Goal: Transaction & Acquisition: Book appointment/travel/reservation

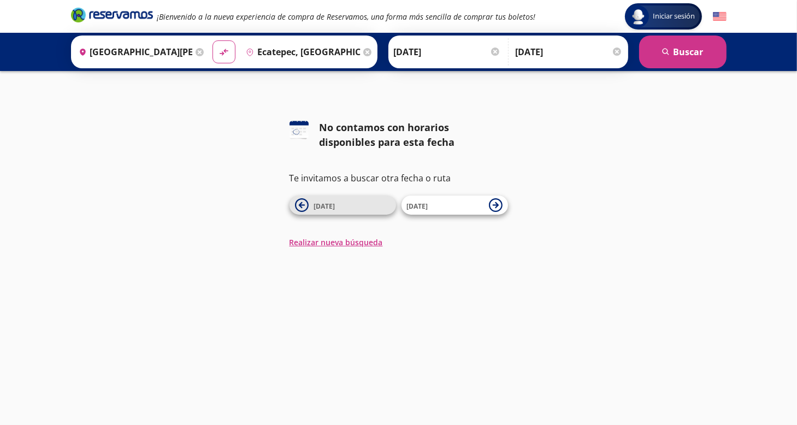
click at [305, 205] on icon at bounding box center [302, 205] width 14 height 14
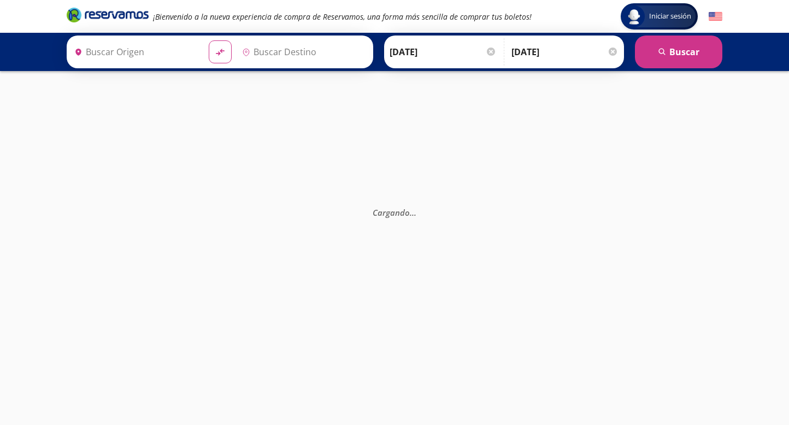
type input "[GEOGRAPHIC_DATA][PERSON_NAME], [GEOGRAPHIC_DATA][PERSON_NAME]"
type input "Ecatepec, [GEOGRAPHIC_DATA]"
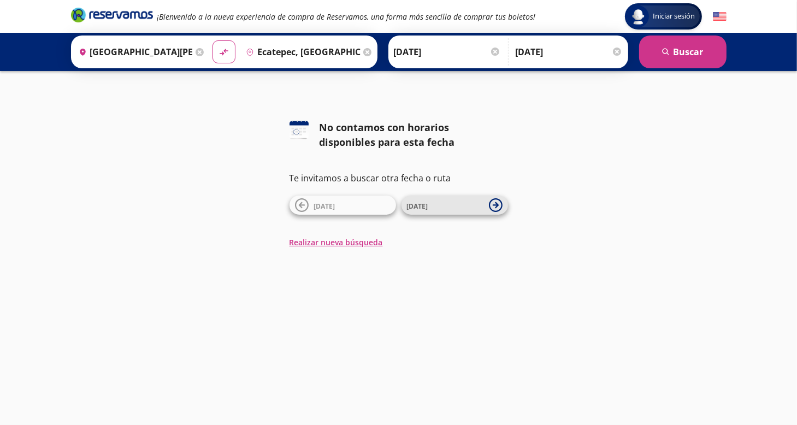
click at [499, 206] on icon at bounding box center [496, 205] width 14 height 14
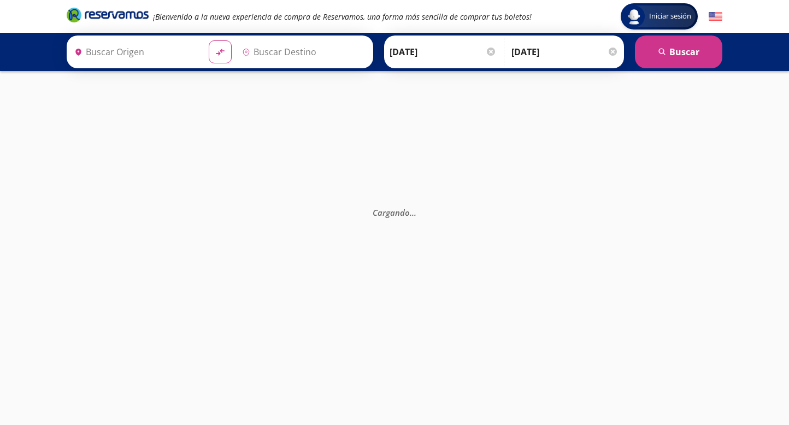
type input "[GEOGRAPHIC_DATA][PERSON_NAME], [GEOGRAPHIC_DATA][PERSON_NAME]"
type input "Ecatepec, [GEOGRAPHIC_DATA]"
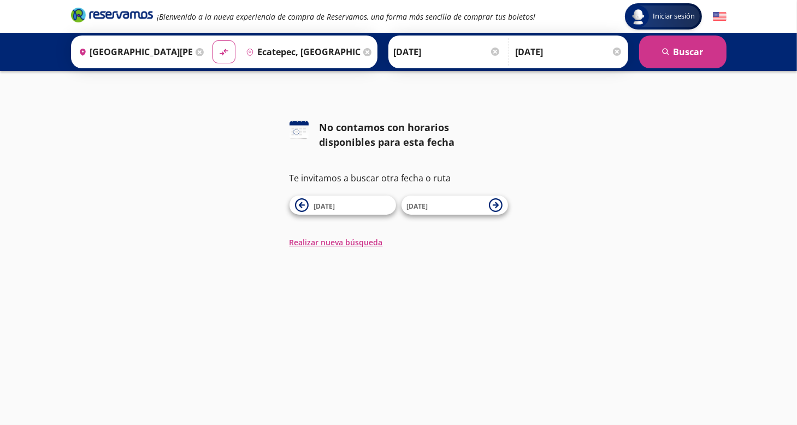
click at [409, 54] on input "[DATE]" at bounding box center [447, 51] width 107 height 27
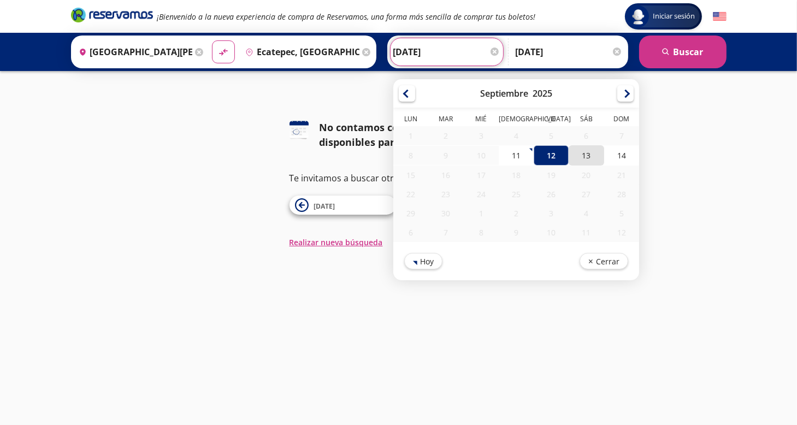
click at [578, 156] on div "13" at bounding box center [586, 155] width 35 height 20
type input "[DATE]"
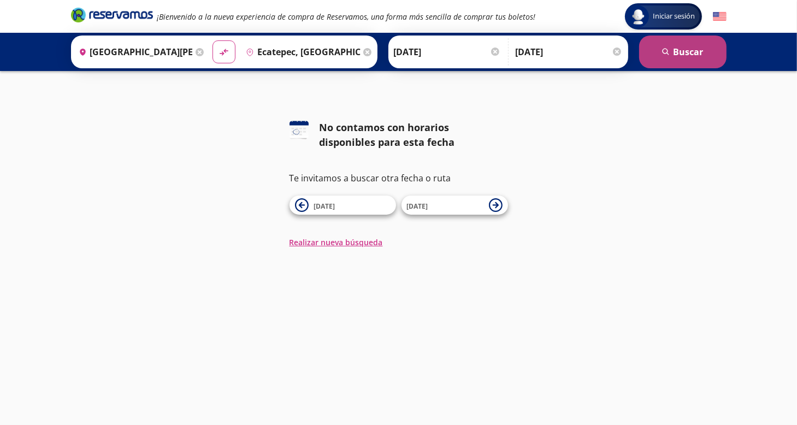
click at [679, 55] on button "search [GEOGRAPHIC_DATA]" at bounding box center [682, 52] width 87 height 33
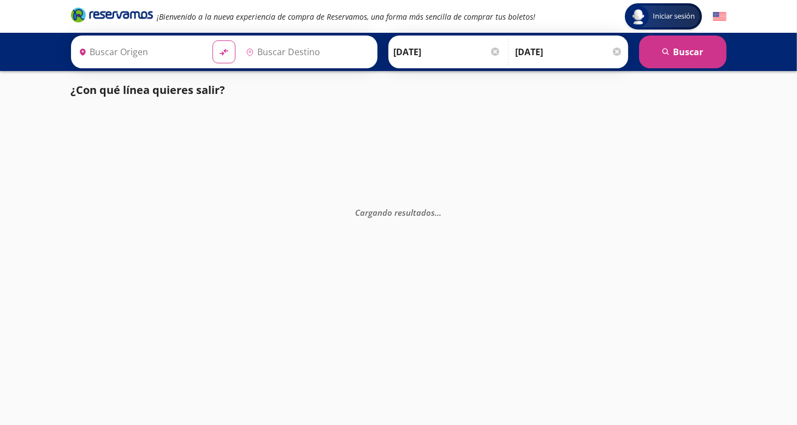
type input "[GEOGRAPHIC_DATA][PERSON_NAME], [GEOGRAPHIC_DATA][PERSON_NAME]"
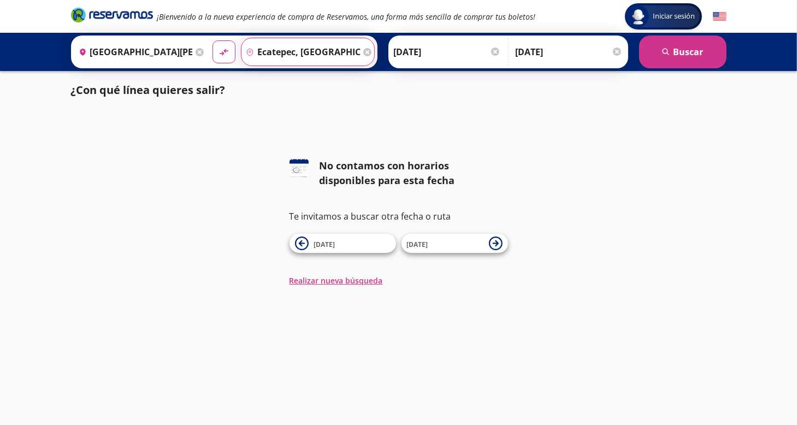
click at [258, 50] on input "Ecatepec, [GEOGRAPHIC_DATA]" at bounding box center [300, 51] width 119 height 27
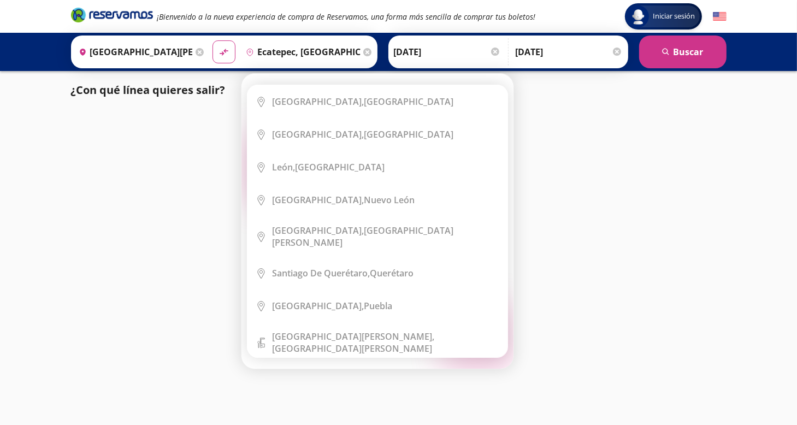
click at [246, 50] on icon "pin-outline" at bounding box center [250, 52] width 8 height 8
click at [330, 52] on input "Ecatepec, [GEOGRAPHIC_DATA]" at bounding box center [300, 51] width 119 height 27
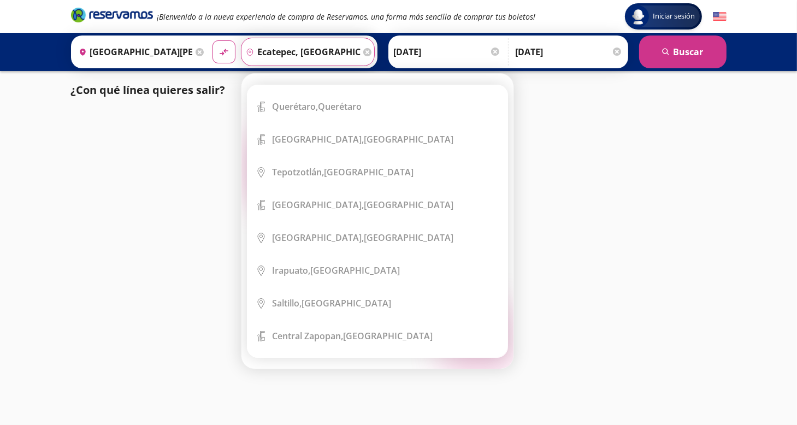
scroll to position [437, 0]
click at [334, 49] on input "Ecatepec, [GEOGRAPHIC_DATA]" at bounding box center [300, 51] width 119 height 27
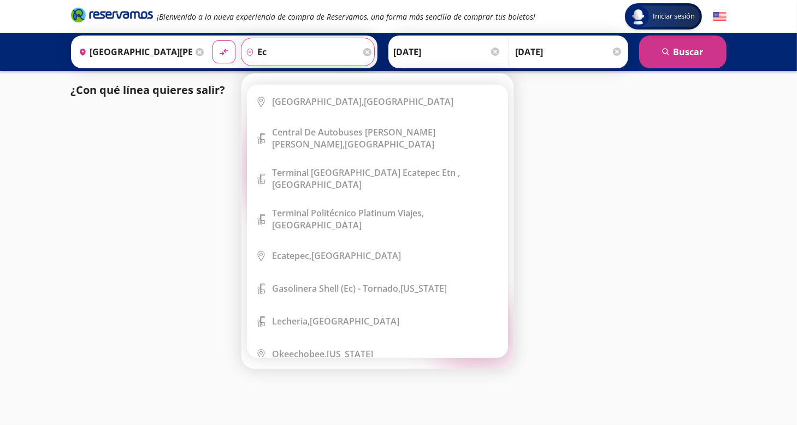
type input "e"
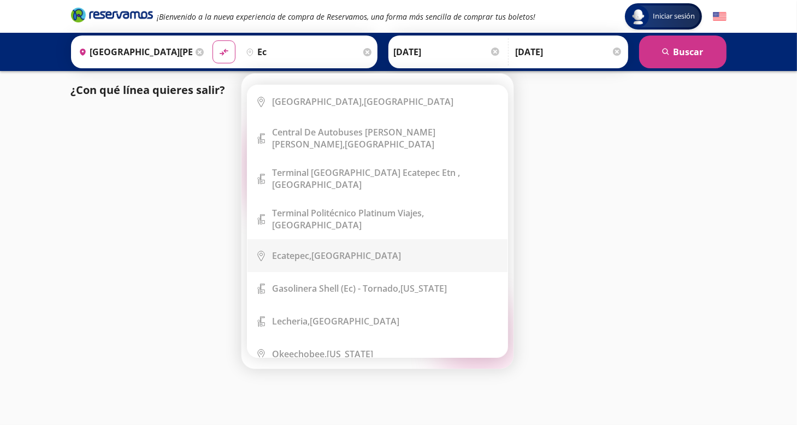
click at [314, 250] on div "Ecatepec, México" at bounding box center [336, 256] width 129 height 12
type input "Ecatepec, [GEOGRAPHIC_DATA]"
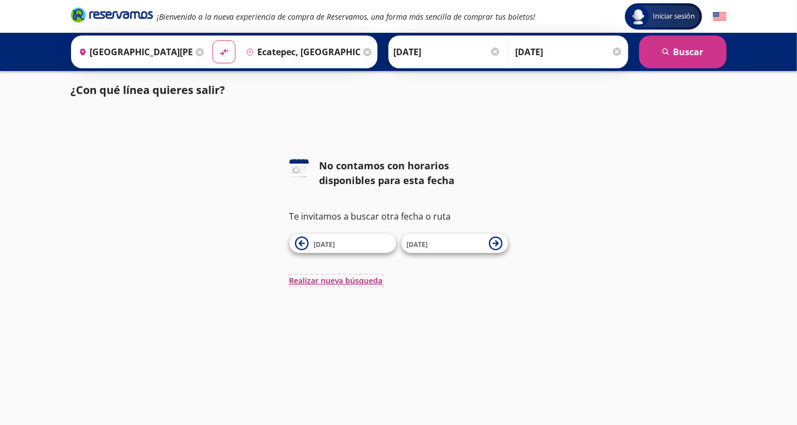
click at [357, 281] on button "Realizar nueva búsqueda" at bounding box center [335, 280] width 93 height 11
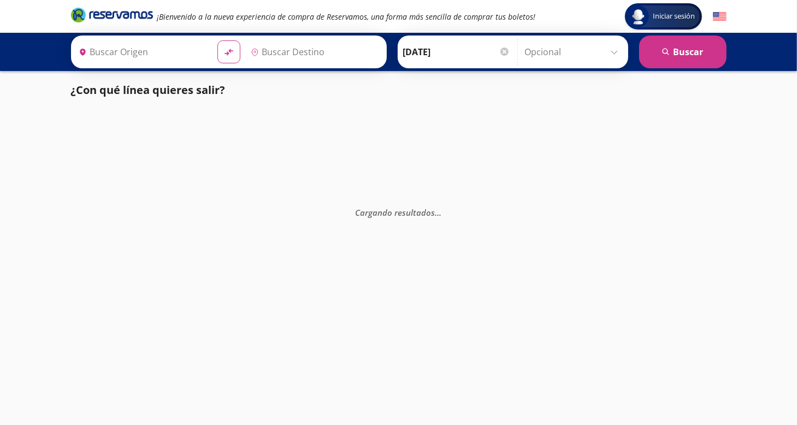
type input "[GEOGRAPHIC_DATA][PERSON_NAME], [GEOGRAPHIC_DATA][PERSON_NAME]"
type input "Ecatepec, [GEOGRAPHIC_DATA]"
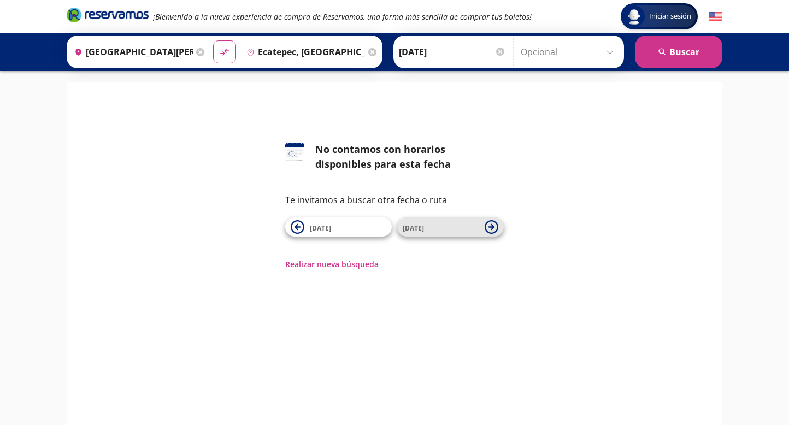
click at [439, 230] on span "[DATE]" at bounding box center [441, 227] width 76 height 13
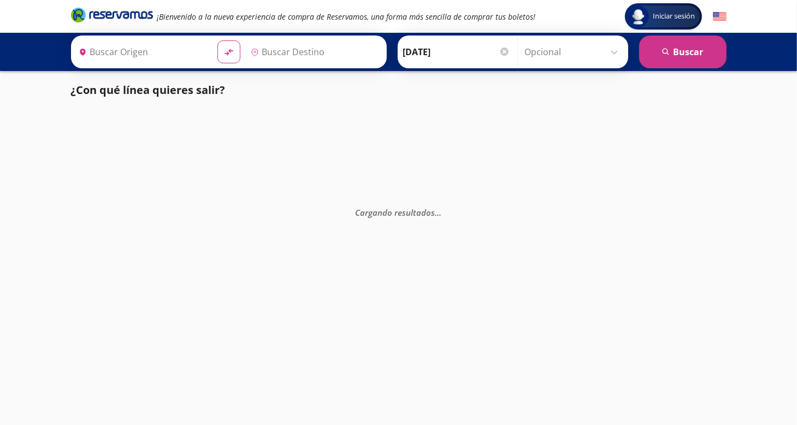
type input "[GEOGRAPHIC_DATA][PERSON_NAME], [GEOGRAPHIC_DATA][PERSON_NAME]"
type input "Ecatepec, [GEOGRAPHIC_DATA]"
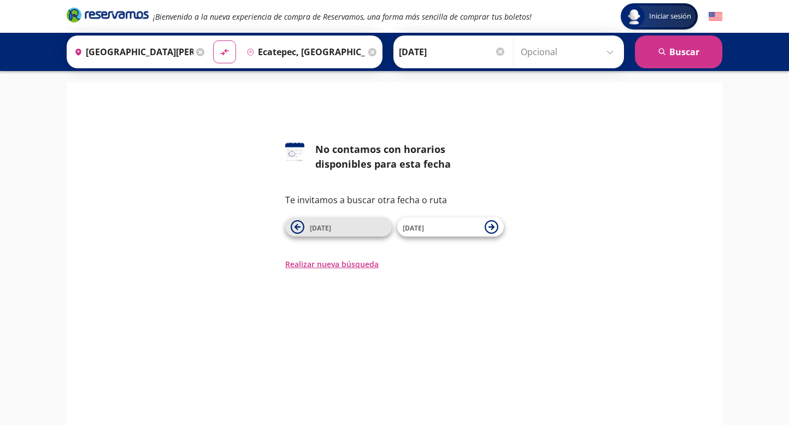
click at [347, 232] on span "[DATE]" at bounding box center [348, 227] width 76 height 13
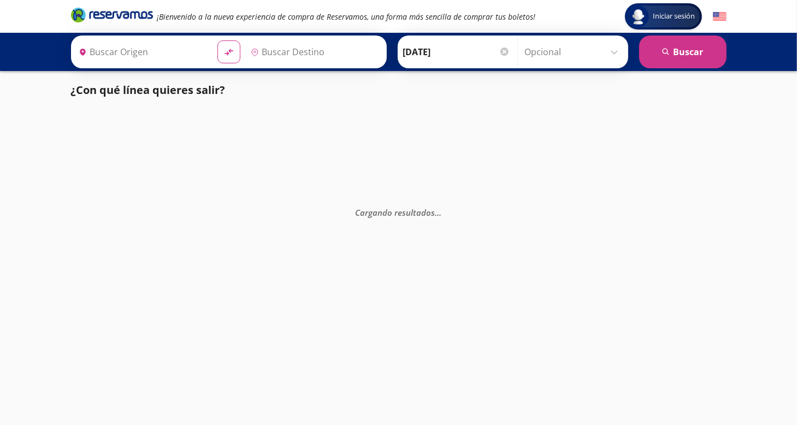
type input "[GEOGRAPHIC_DATA][PERSON_NAME], [GEOGRAPHIC_DATA][PERSON_NAME]"
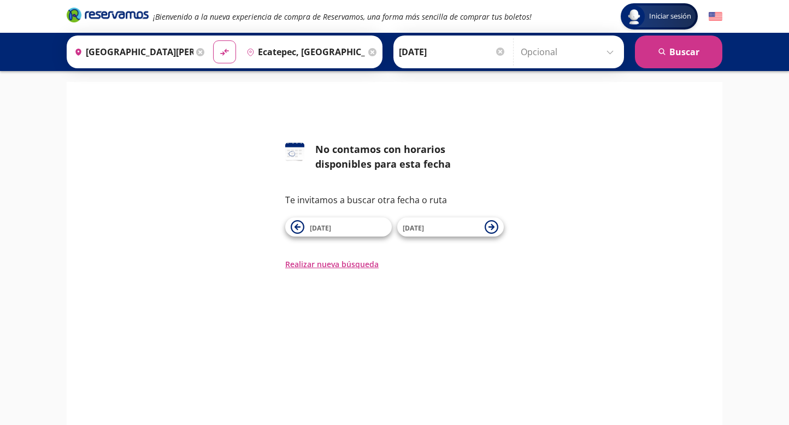
click at [312, 47] on input "Ecatepec, [GEOGRAPHIC_DATA]" at bounding box center [303, 51] width 123 height 27
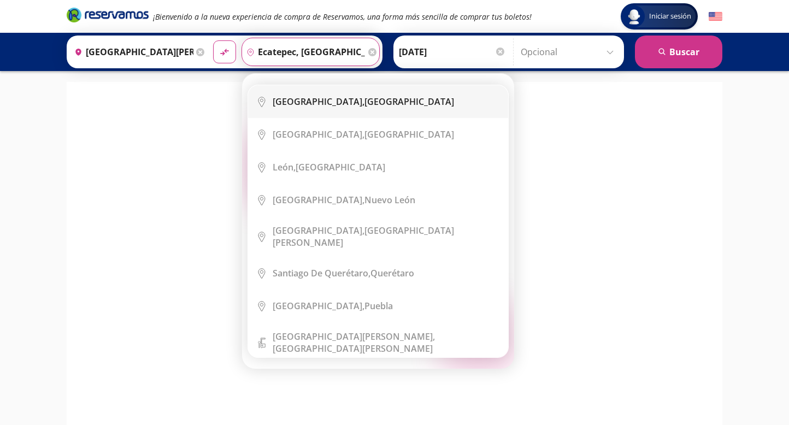
click at [346, 103] on b "[GEOGRAPHIC_DATA]," at bounding box center [319, 102] width 92 height 12
type input "[GEOGRAPHIC_DATA], [GEOGRAPHIC_DATA]"
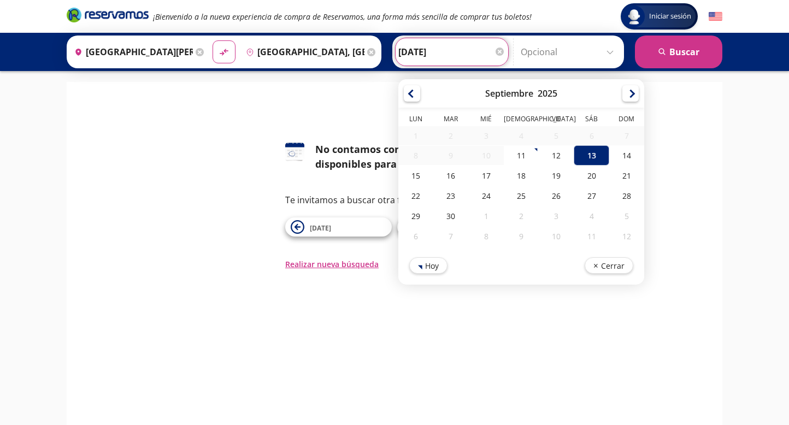
click at [436, 54] on input "[DATE]" at bounding box center [451, 51] width 107 height 27
click at [546, 157] on div "12" at bounding box center [556, 155] width 35 height 20
type input "[DATE]"
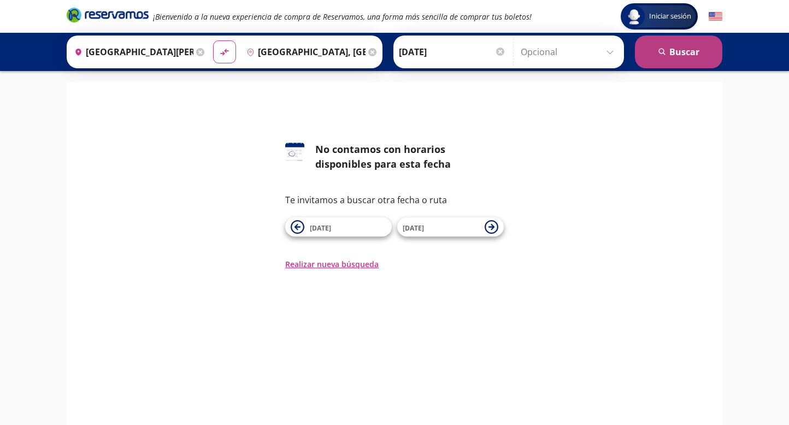
click at [666, 56] on button "search [GEOGRAPHIC_DATA]" at bounding box center [678, 52] width 87 height 33
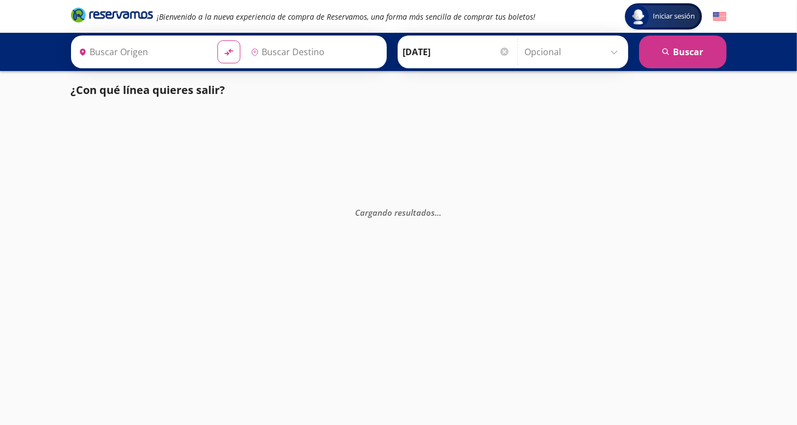
type input "[GEOGRAPHIC_DATA][PERSON_NAME], [GEOGRAPHIC_DATA][PERSON_NAME]"
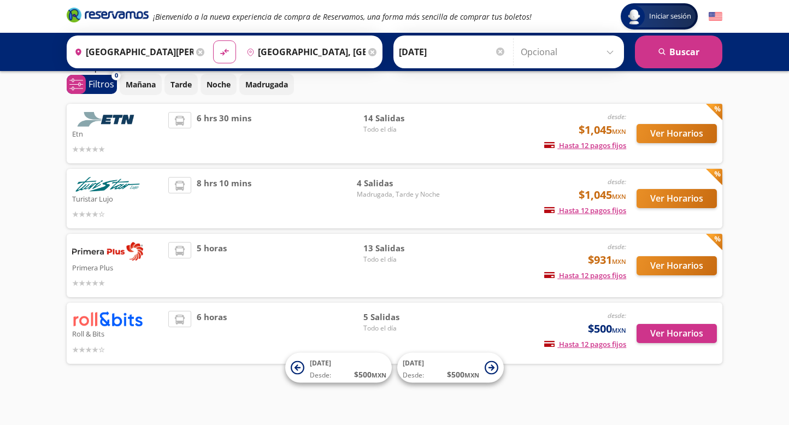
scroll to position [45, 0]
click at [138, 85] on p "Mañana" at bounding box center [141, 84] width 30 height 11
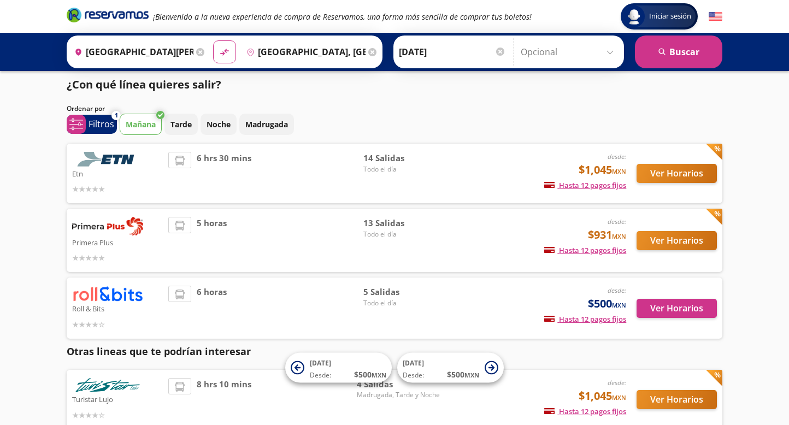
scroll to position [0, 0]
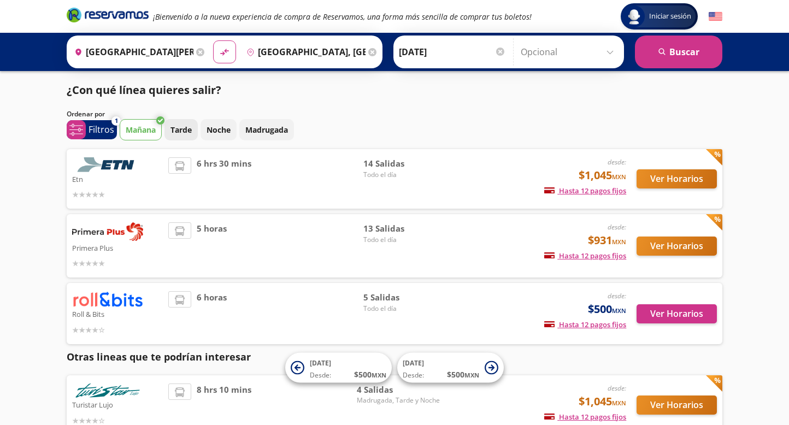
click at [188, 133] on p "Tarde" at bounding box center [180, 129] width 21 height 11
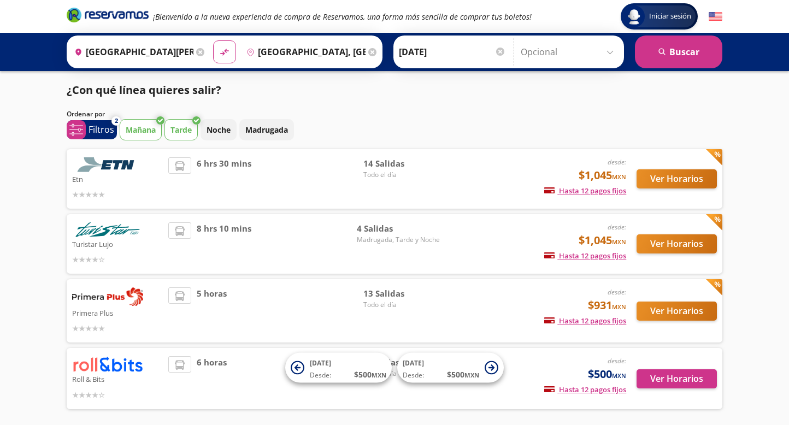
click at [140, 128] on p "Mañana" at bounding box center [141, 129] width 30 height 11
click at [139, 133] on p "Mañana" at bounding box center [141, 129] width 30 height 11
click at [187, 129] on p "Tarde" at bounding box center [180, 129] width 21 height 11
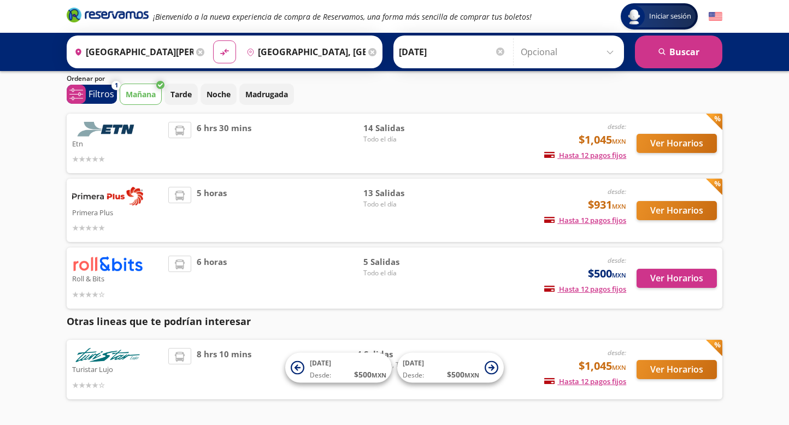
scroll to position [55, 0]
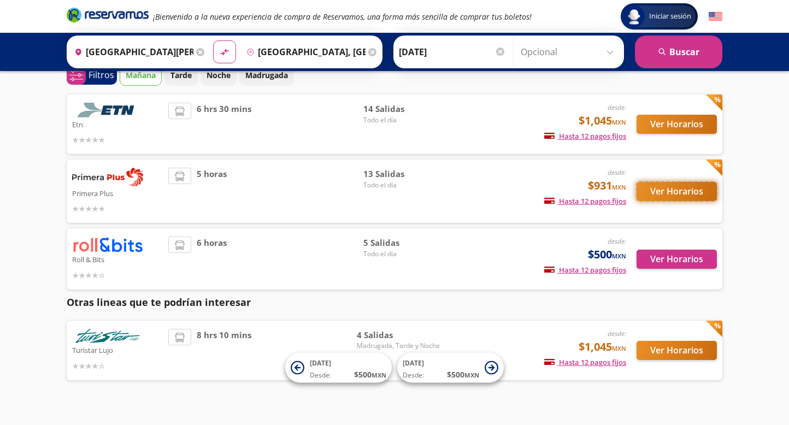
click at [678, 191] on button "Ver Horarios" at bounding box center [676, 191] width 80 height 19
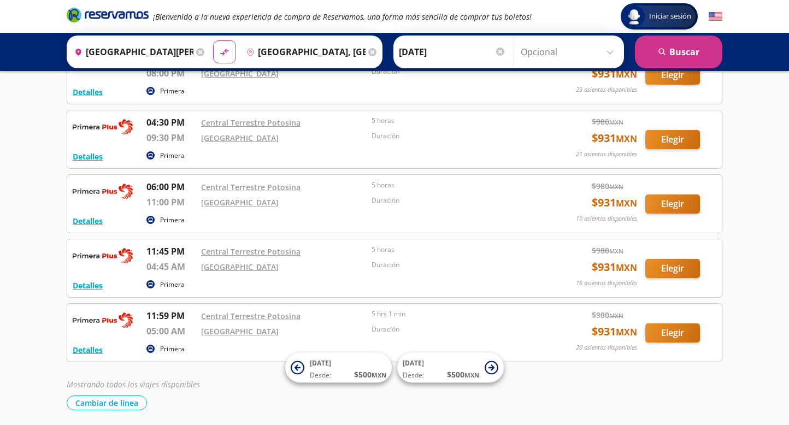
scroll to position [637, 0]
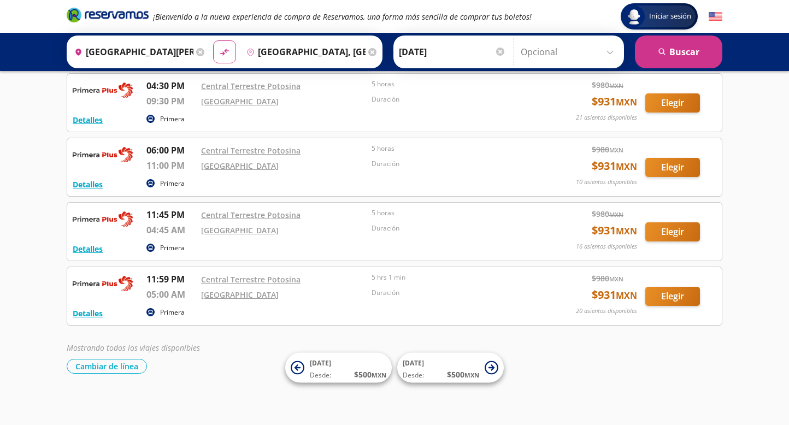
scroll to position [55, 0]
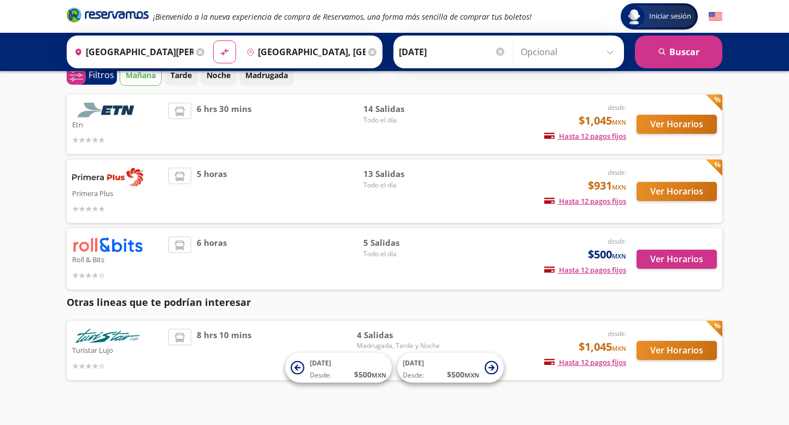
click at [331, 48] on input "[GEOGRAPHIC_DATA], [GEOGRAPHIC_DATA]" at bounding box center [303, 51] width 123 height 27
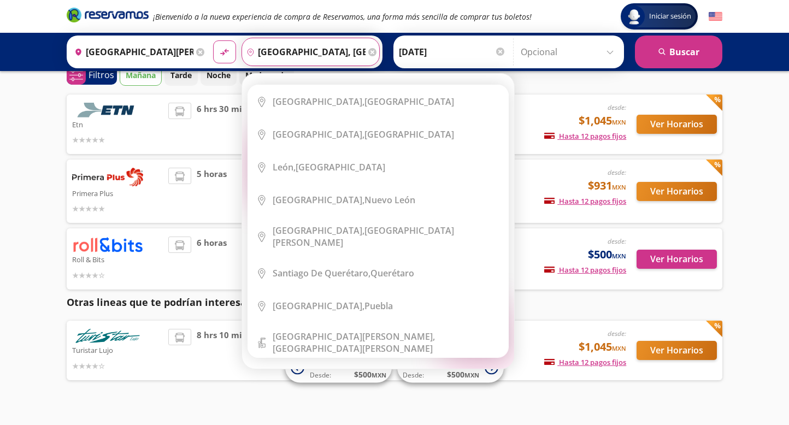
click at [326, 52] on input "[GEOGRAPHIC_DATA], [GEOGRAPHIC_DATA]" at bounding box center [303, 51] width 123 height 27
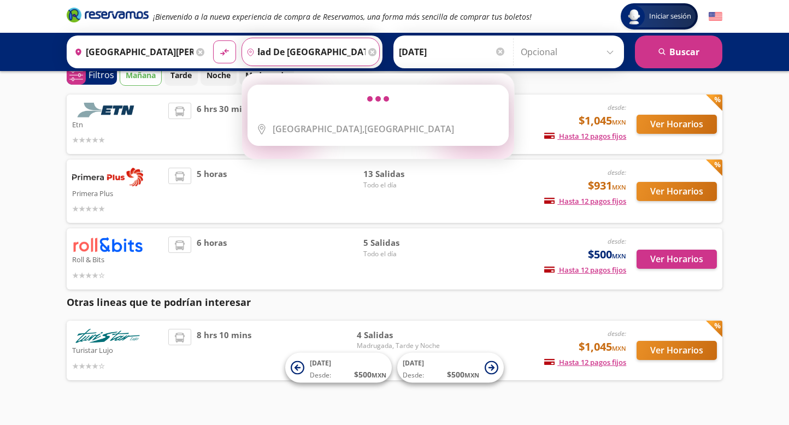
scroll to position [0, 0]
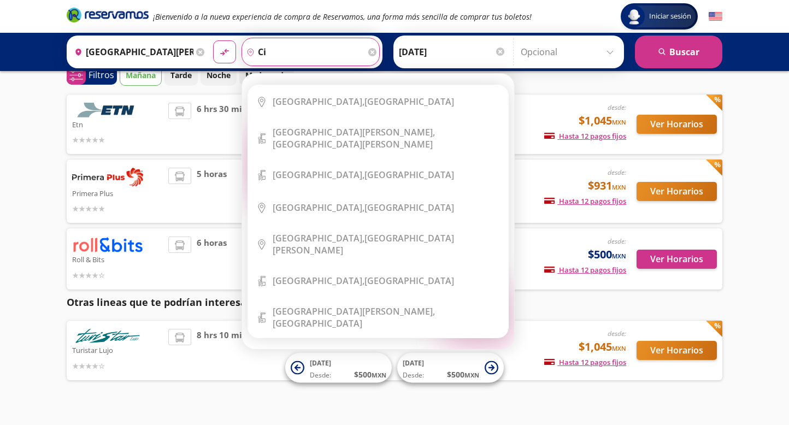
type input "c"
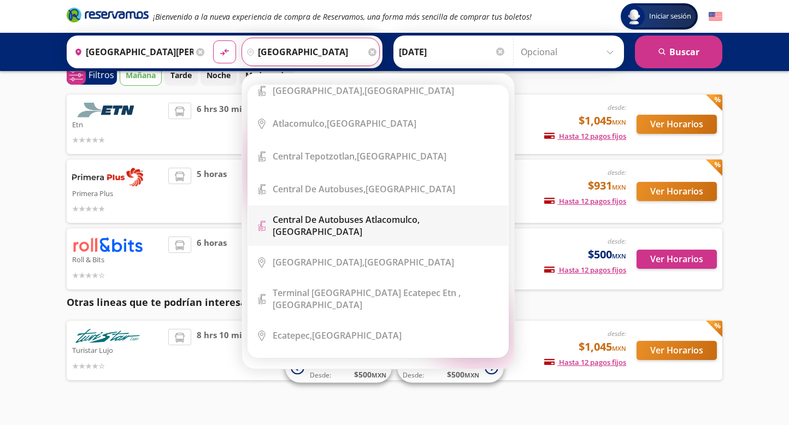
scroll to position [164, 0]
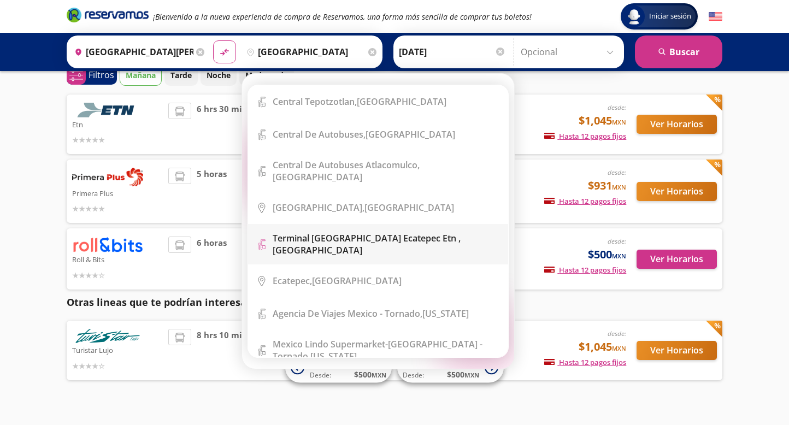
click at [405, 239] on div "Terminal [GEOGRAPHIC_DATA] [GEOGRAPHIC_DATA] Etn , [GEOGRAPHIC_DATA]" at bounding box center [386, 244] width 227 height 24
type input "Terminal [GEOGRAPHIC_DATA] [GEOGRAPHIC_DATA] Etn , [GEOGRAPHIC_DATA]"
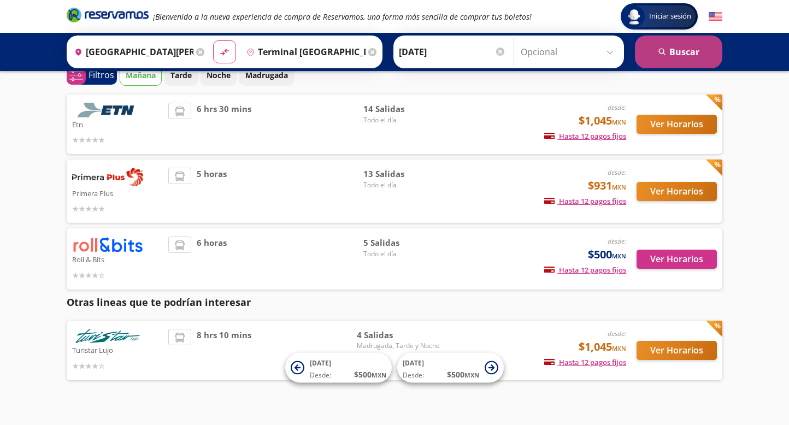
click at [681, 53] on button "search [GEOGRAPHIC_DATA]" at bounding box center [678, 52] width 87 height 33
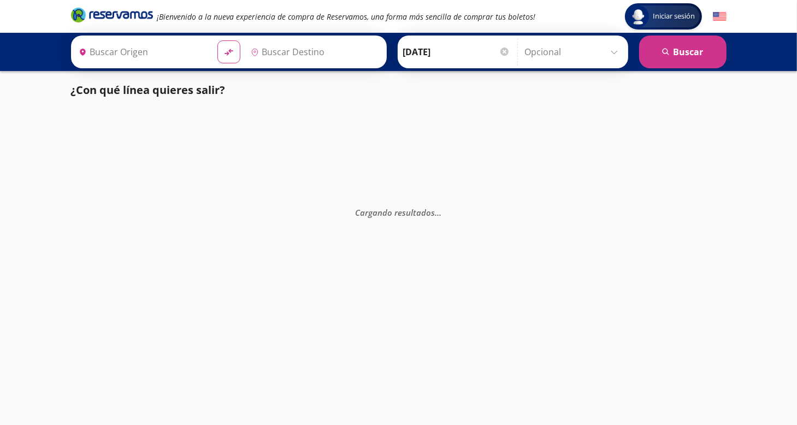
type input "[GEOGRAPHIC_DATA][PERSON_NAME], [GEOGRAPHIC_DATA][PERSON_NAME]"
type input "Terminal [GEOGRAPHIC_DATA] [GEOGRAPHIC_DATA] Etn , [GEOGRAPHIC_DATA]"
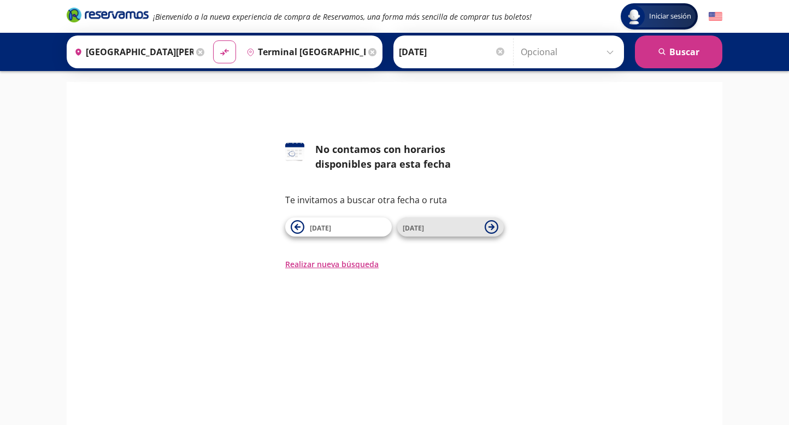
click at [451, 229] on span "[DATE]" at bounding box center [441, 227] width 76 height 13
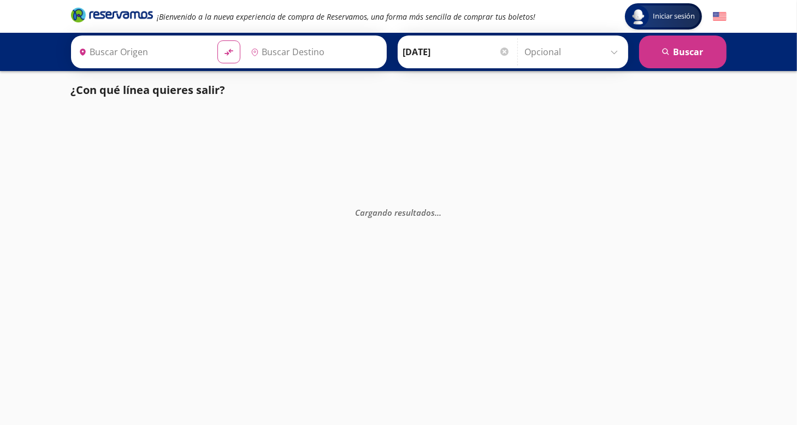
type input "[GEOGRAPHIC_DATA][PERSON_NAME], [GEOGRAPHIC_DATA][PERSON_NAME]"
type input "Terminal [GEOGRAPHIC_DATA] [GEOGRAPHIC_DATA] Etn , [GEOGRAPHIC_DATA]"
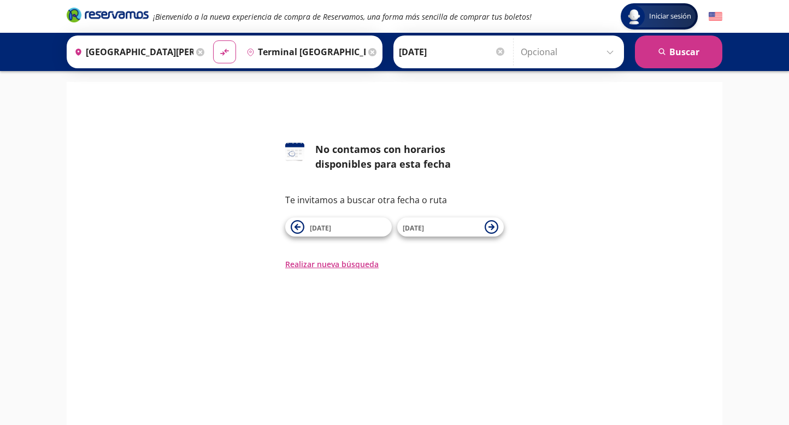
click at [451, 229] on span "[DATE]" at bounding box center [441, 227] width 76 height 13
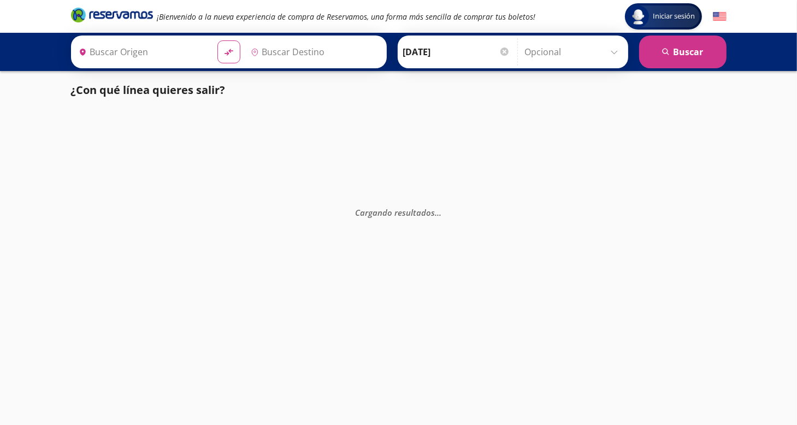
type input "Terminal [GEOGRAPHIC_DATA] [GEOGRAPHIC_DATA] Etn , [GEOGRAPHIC_DATA]"
type input "[GEOGRAPHIC_DATA][PERSON_NAME], [GEOGRAPHIC_DATA][PERSON_NAME]"
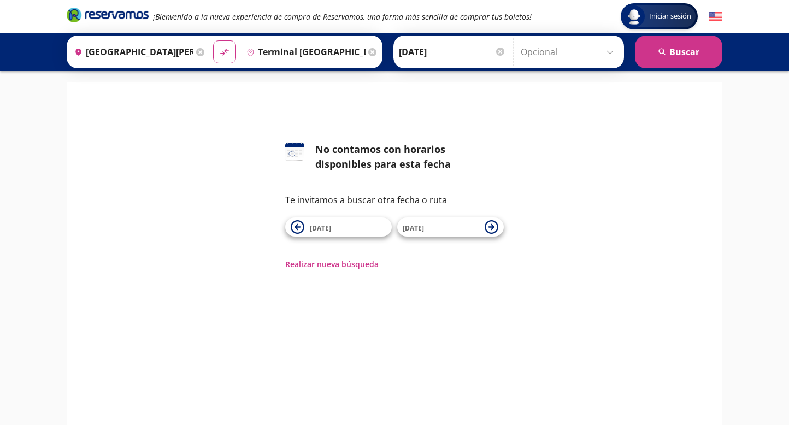
click at [451, 229] on span "[DATE]" at bounding box center [441, 227] width 76 height 13
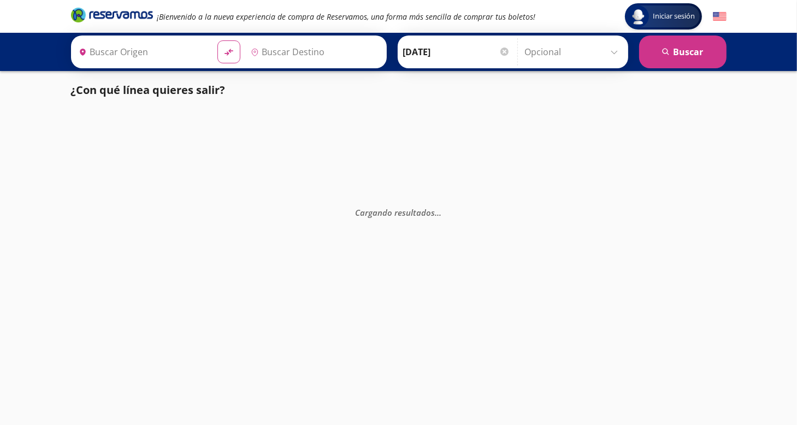
type input "[GEOGRAPHIC_DATA][PERSON_NAME], [GEOGRAPHIC_DATA][PERSON_NAME]"
type input "Terminal [GEOGRAPHIC_DATA] [GEOGRAPHIC_DATA] Etn , [GEOGRAPHIC_DATA]"
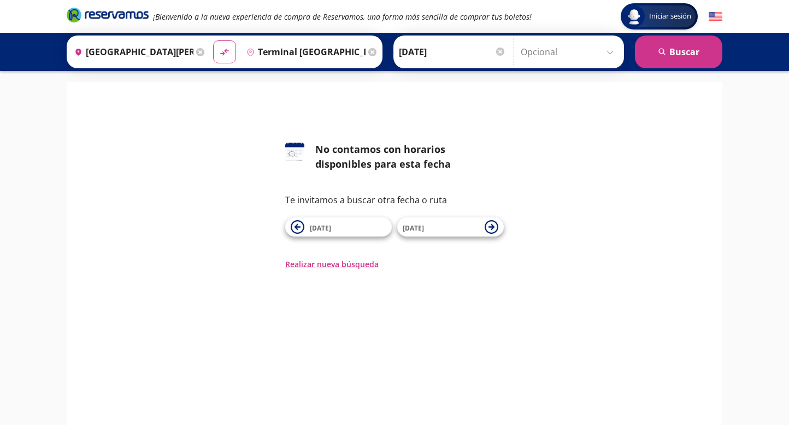
click at [451, 229] on span "[DATE]" at bounding box center [441, 227] width 76 height 13
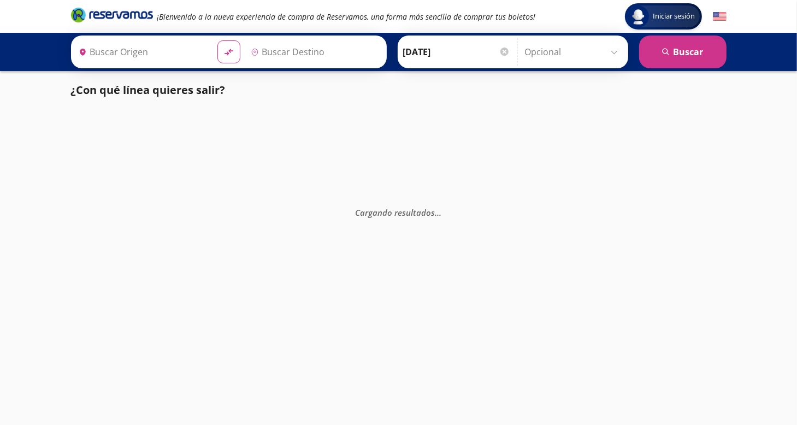
type input "[GEOGRAPHIC_DATA][PERSON_NAME], [GEOGRAPHIC_DATA][PERSON_NAME]"
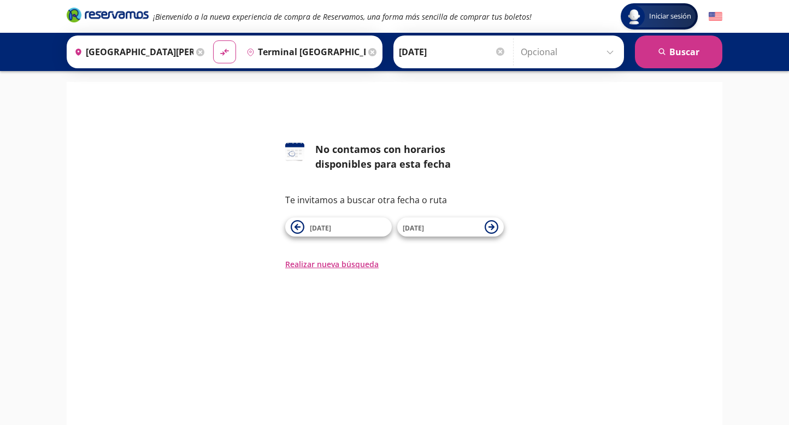
click at [334, 52] on input "Terminal [GEOGRAPHIC_DATA] [GEOGRAPHIC_DATA] Etn , [GEOGRAPHIC_DATA]" at bounding box center [303, 51] width 123 height 27
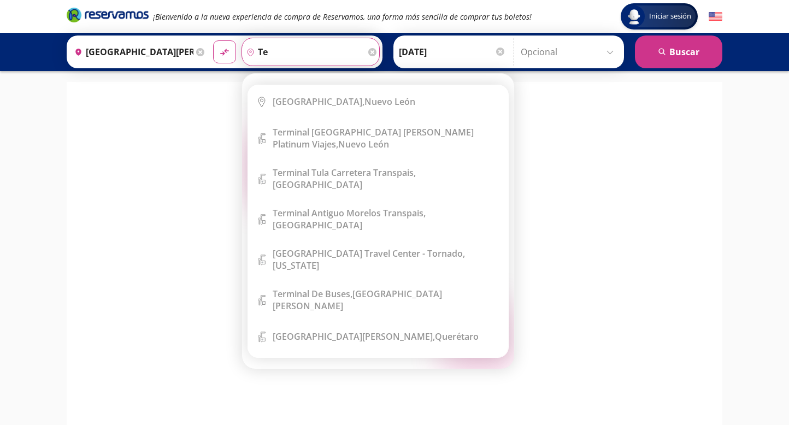
type input "t"
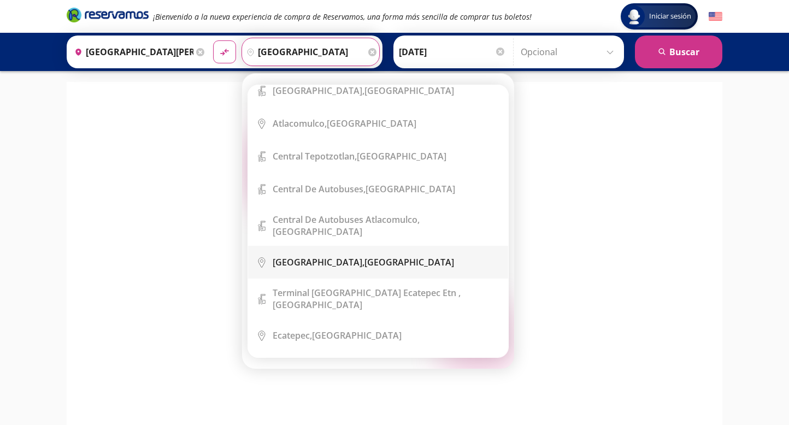
scroll to position [164, 0]
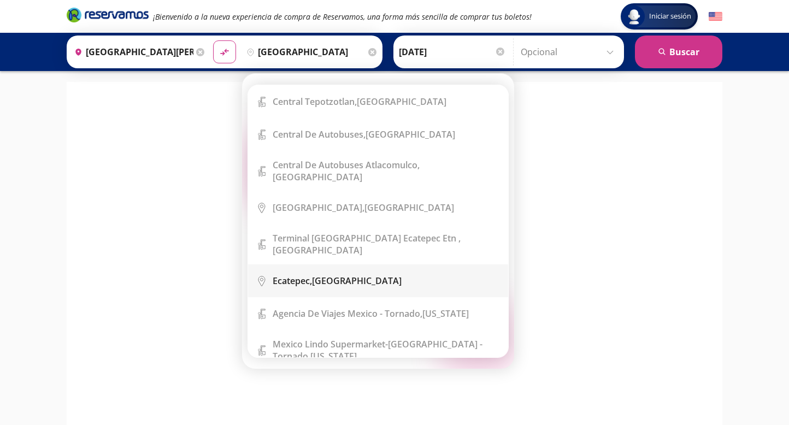
click at [308, 275] on b "Ecatepec," at bounding box center [292, 281] width 39 height 12
type input "Ecatepec, [GEOGRAPHIC_DATA]"
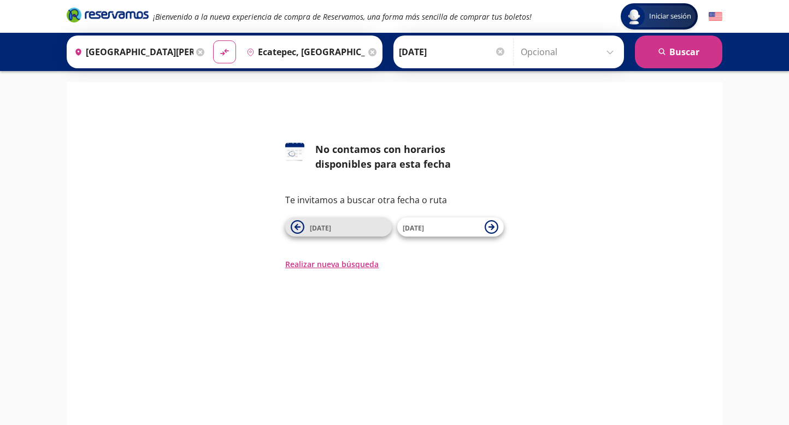
click at [332, 231] on span "[DATE]" at bounding box center [348, 227] width 76 height 13
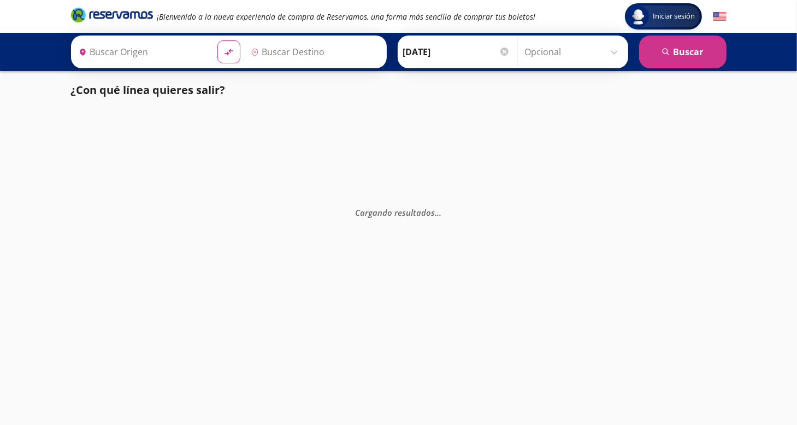
type input "[GEOGRAPHIC_DATA][PERSON_NAME], [GEOGRAPHIC_DATA][PERSON_NAME]"
type input "Terminal [GEOGRAPHIC_DATA] [GEOGRAPHIC_DATA] Etn , [GEOGRAPHIC_DATA]"
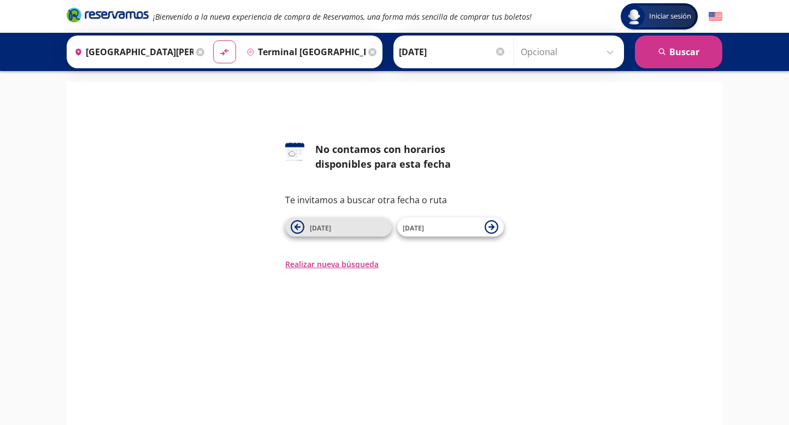
click at [363, 234] on button "[DATE]" at bounding box center [338, 226] width 107 height 19
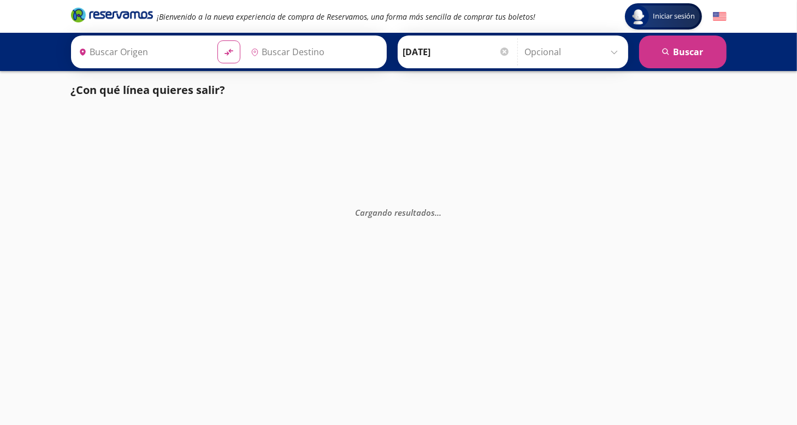
type input "[GEOGRAPHIC_DATA][PERSON_NAME], [GEOGRAPHIC_DATA][PERSON_NAME]"
type input "Terminal [GEOGRAPHIC_DATA] [GEOGRAPHIC_DATA] Etn , [GEOGRAPHIC_DATA]"
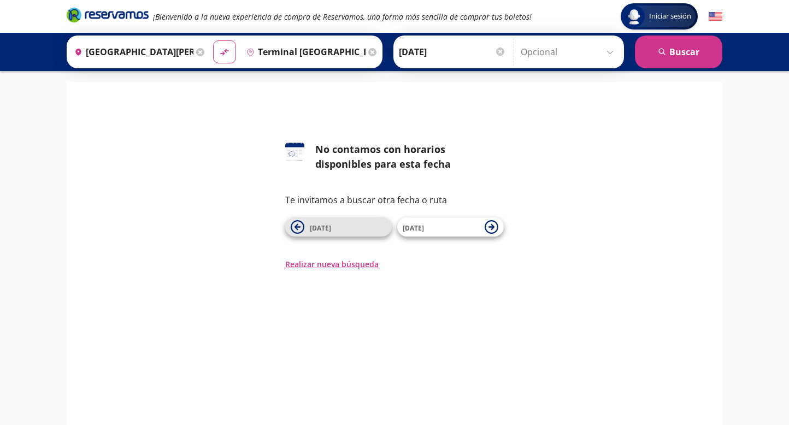
click at [353, 230] on span "[DATE]" at bounding box center [348, 227] width 76 height 13
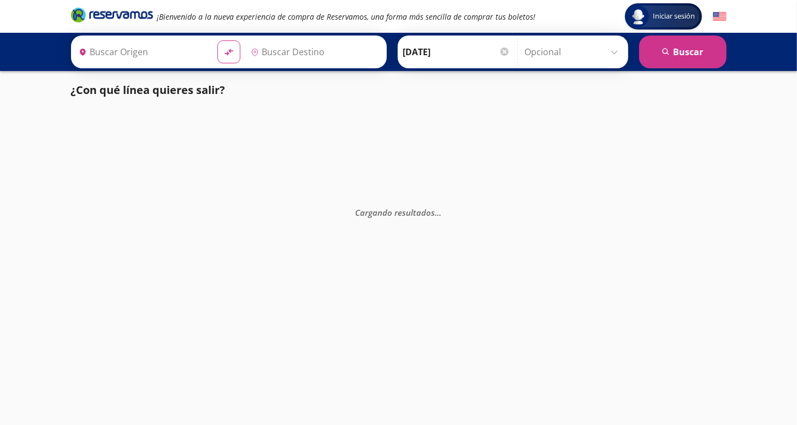
type input "[GEOGRAPHIC_DATA][PERSON_NAME], [GEOGRAPHIC_DATA][PERSON_NAME]"
type input "Terminal [GEOGRAPHIC_DATA] [GEOGRAPHIC_DATA] Etn , [GEOGRAPHIC_DATA]"
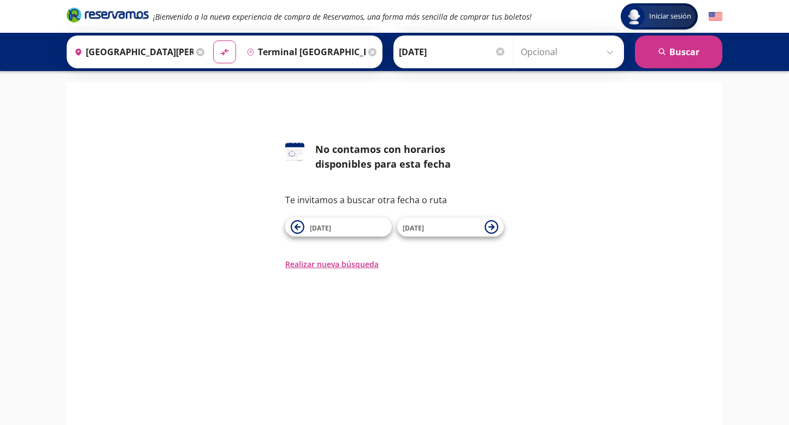
click at [353, 230] on span "[DATE]" at bounding box center [348, 227] width 76 height 13
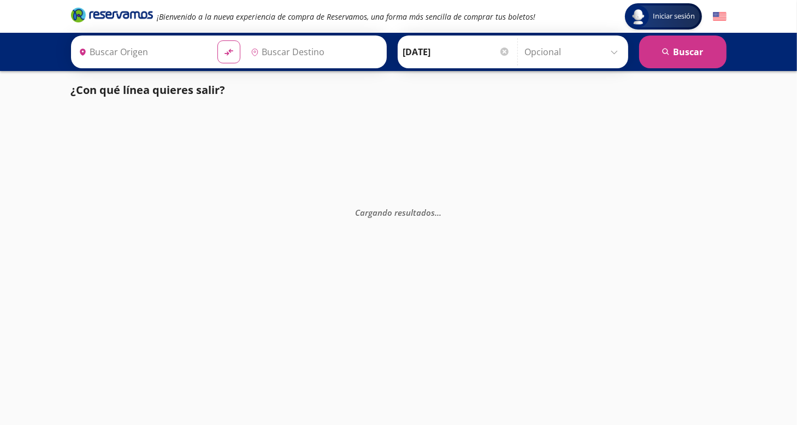
type input "[GEOGRAPHIC_DATA][PERSON_NAME], [GEOGRAPHIC_DATA][PERSON_NAME]"
type input "Terminal [GEOGRAPHIC_DATA] [GEOGRAPHIC_DATA] Etn , [GEOGRAPHIC_DATA]"
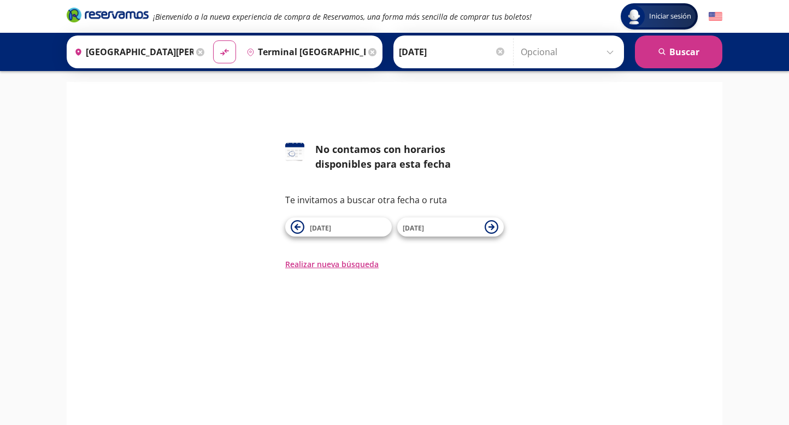
click at [353, 230] on span "[DATE]" at bounding box center [348, 227] width 76 height 13
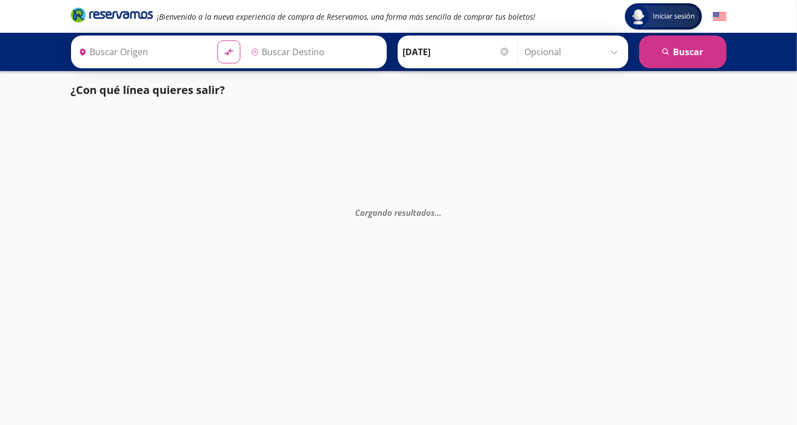
type input "[GEOGRAPHIC_DATA][PERSON_NAME], [GEOGRAPHIC_DATA][PERSON_NAME]"
type input "Terminal [GEOGRAPHIC_DATA] [GEOGRAPHIC_DATA] Etn , [GEOGRAPHIC_DATA]"
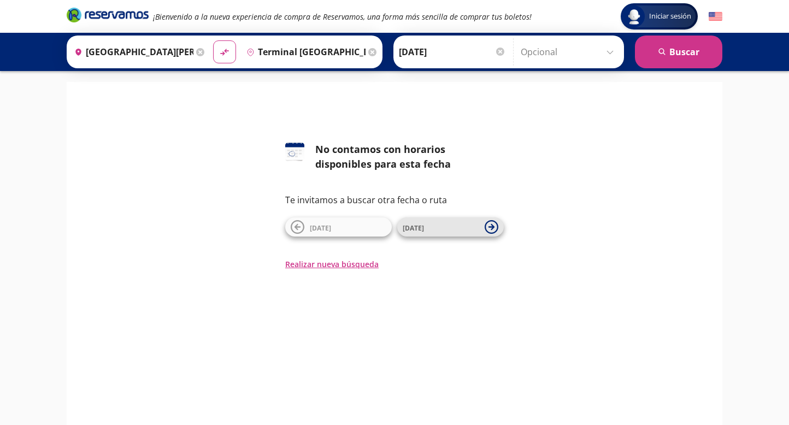
click at [439, 235] on button "[DATE]" at bounding box center [450, 226] width 107 height 19
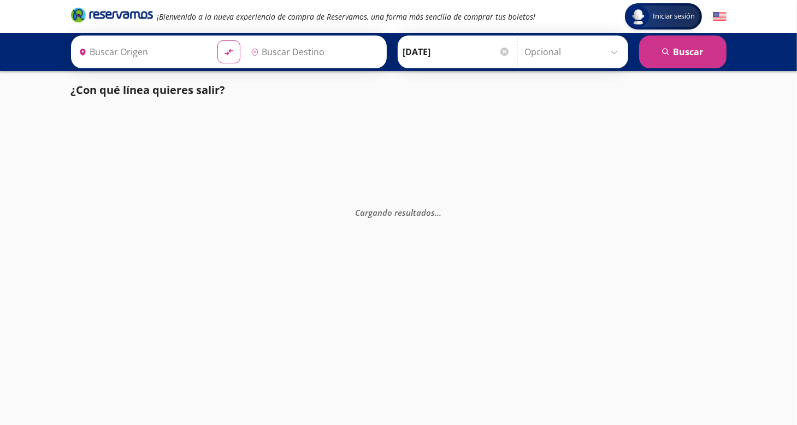
type input "[GEOGRAPHIC_DATA][PERSON_NAME], [GEOGRAPHIC_DATA][PERSON_NAME]"
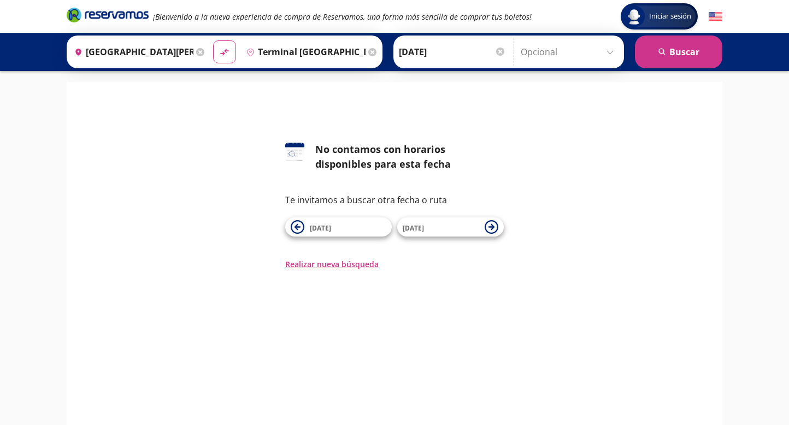
click at [324, 48] on input "Terminal [GEOGRAPHIC_DATA] [GEOGRAPHIC_DATA] Etn , [GEOGRAPHIC_DATA]" at bounding box center [303, 51] width 123 height 27
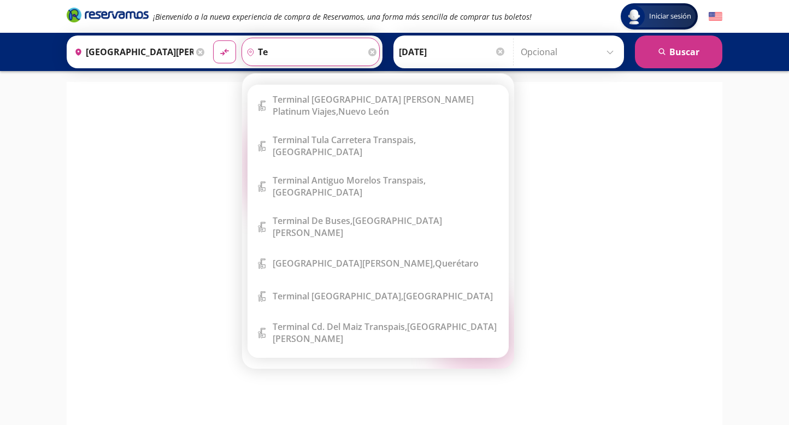
type input "t"
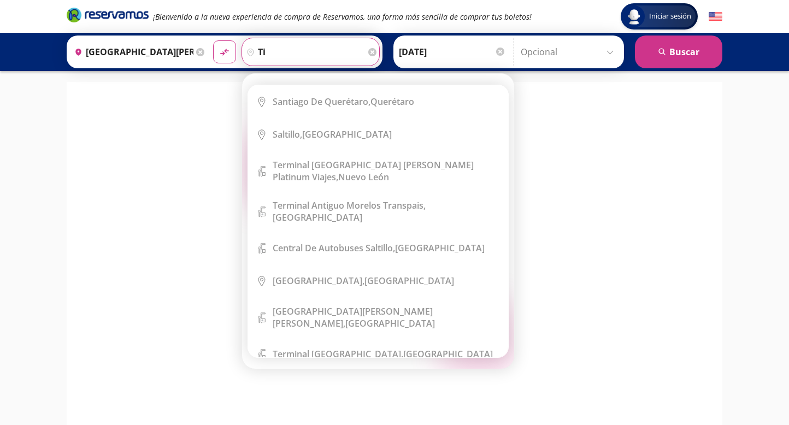
type input "t"
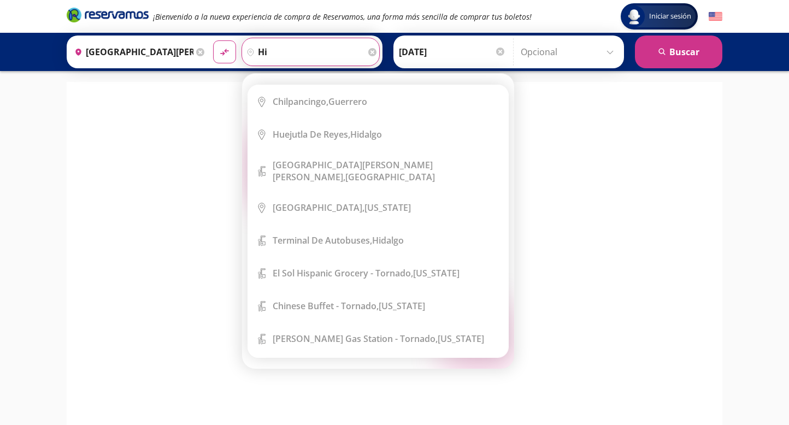
type input "h"
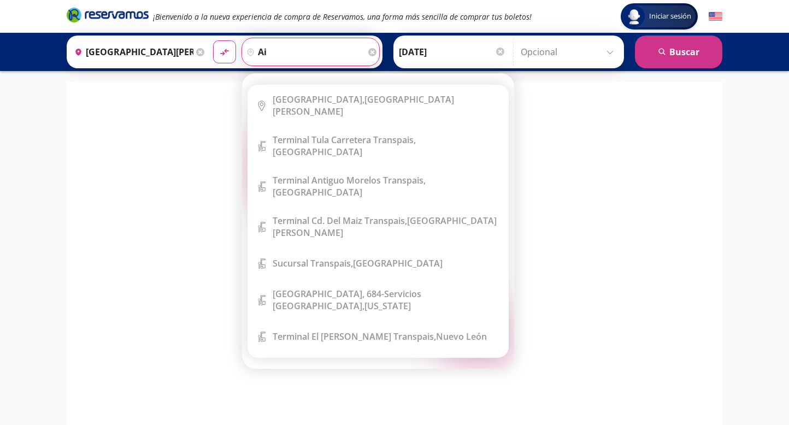
type input "a"
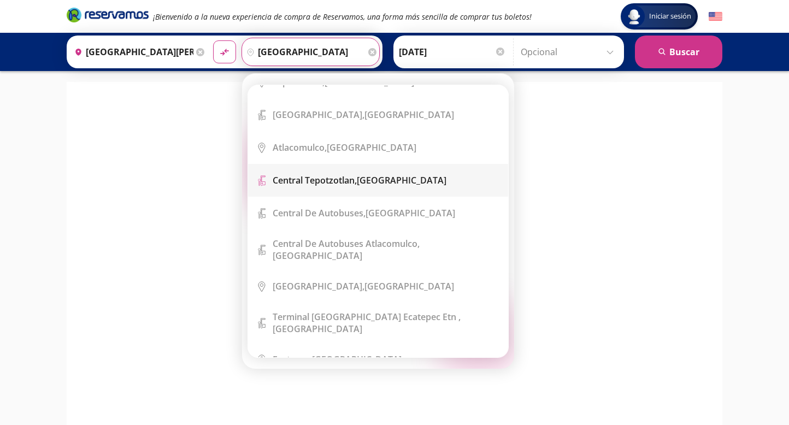
scroll to position [164, 0]
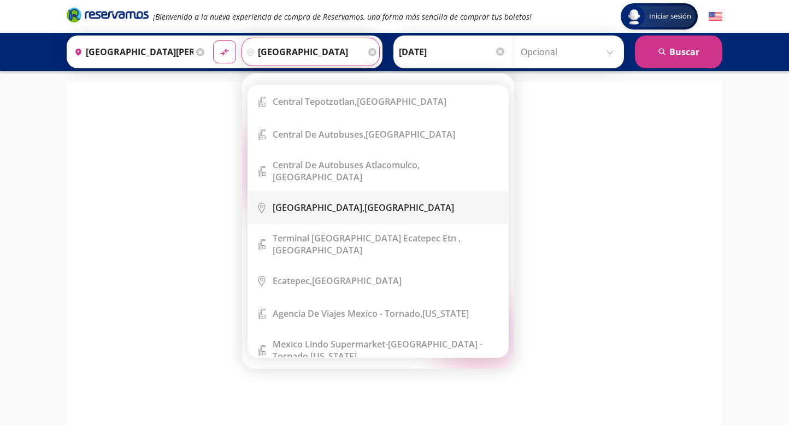
click at [335, 205] on div "[GEOGRAPHIC_DATA], [GEOGRAPHIC_DATA]" at bounding box center [363, 208] width 181 height 12
type input "[GEOGRAPHIC_DATA], [GEOGRAPHIC_DATA]"
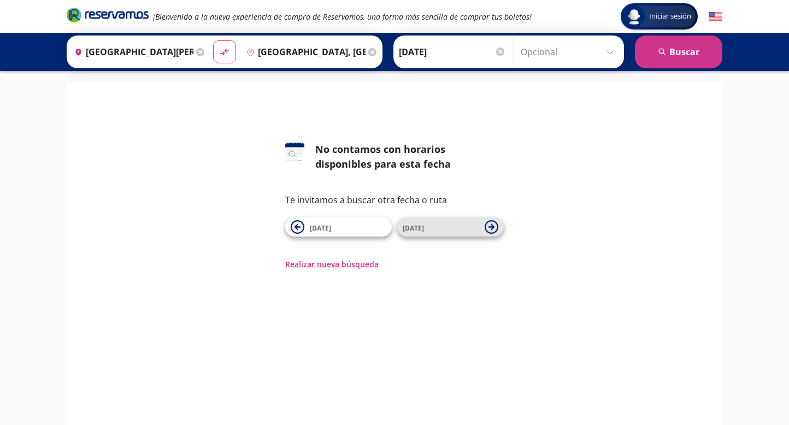
click at [458, 228] on span "[DATE]" at bounding box center [441, 227] width 76 height 13
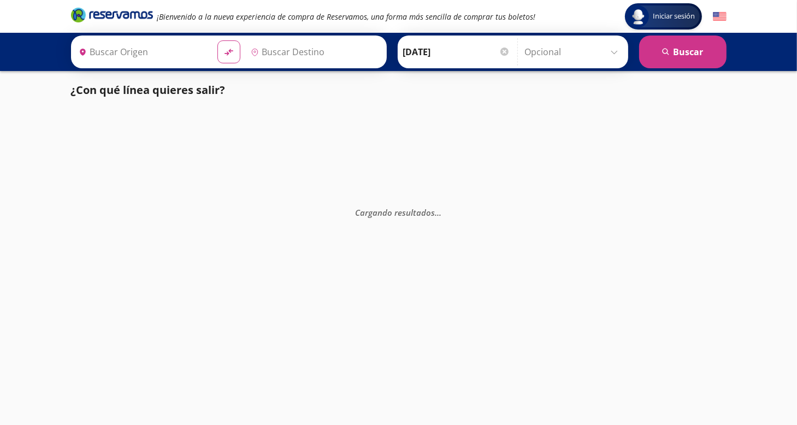
type input "[GEOGRAPHIC_DATA][PERSON_NAME], [GEOGRAPHIC_DATA][PERSON_NAME]"
type input "Terminal [GEOGRAPHIC_DATA] [GEOGRAPHIC_DATA] Etn , [GEOGRAPHIC_DATA]"
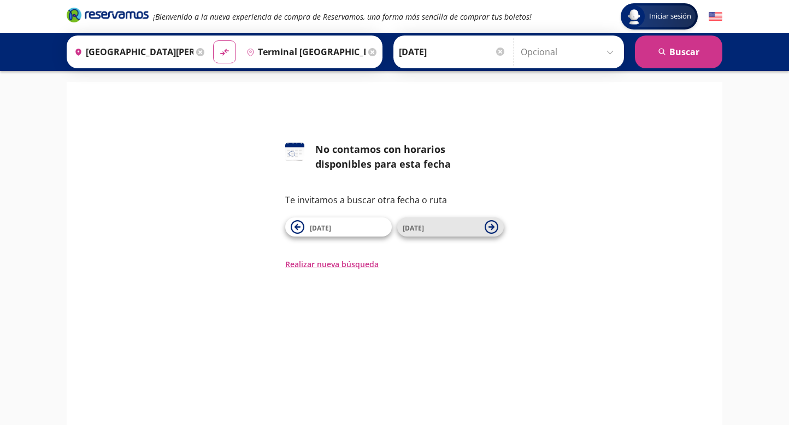
click at [459, 228] on span "[DATE]" at bounding box center [441, 227] width 76 height 13
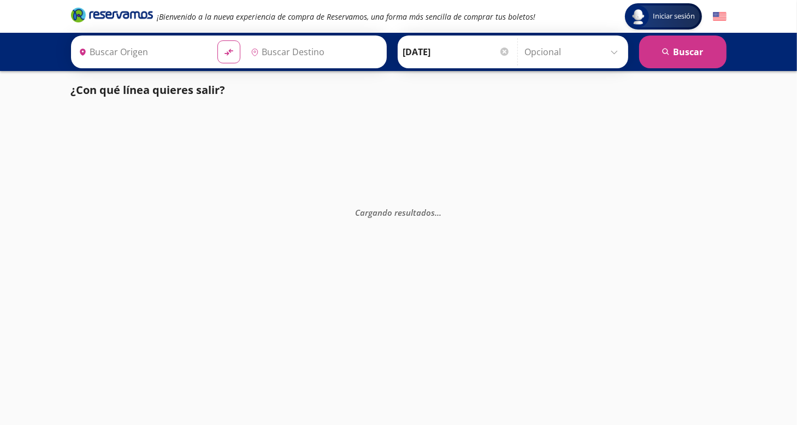
type input "[GEOGRAPHIC_DATA][PERSON_NAME], [GEOGRAPHIC_DATA][PERSON_NAME]"
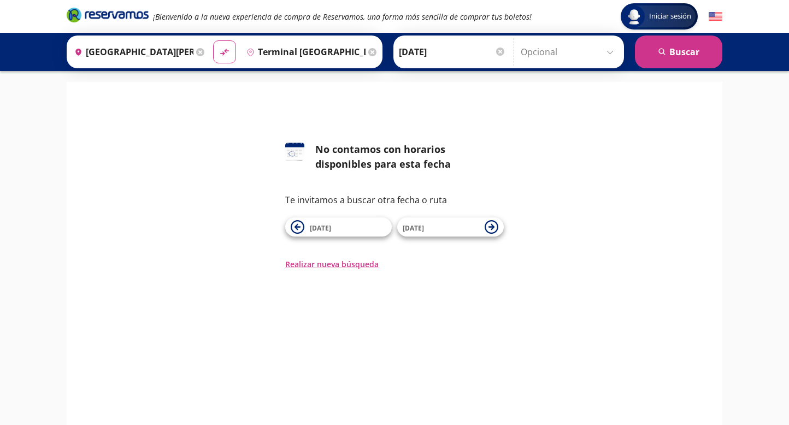
click at [323, 51] on input "Terminal [GEOGRAPHIC_DATA] [GEOGRAPHIC_DATA] Etn , [GEOGRAPHIC_DATA]" at bounding box center [303, 51] width 123 height 27
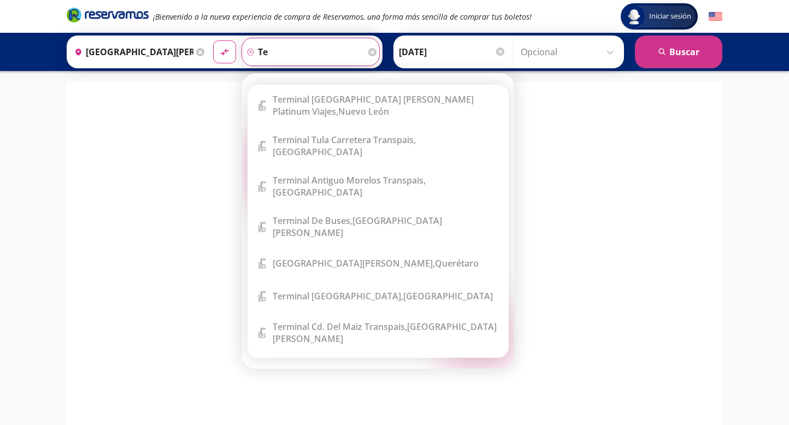
type input "t"
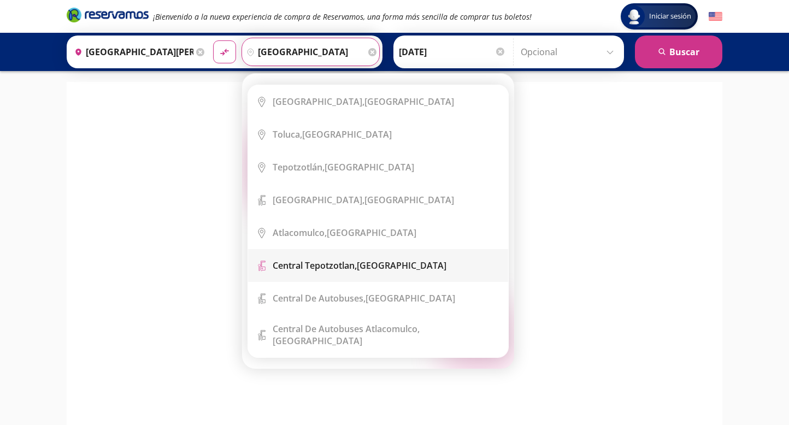
click at [331, 271] on b "Central Tepotzotlan," at bounding box center [315, 265] width 84 height 12
type input "Central Tepotzotlan, [GEOGRAPHIC_DATA]"
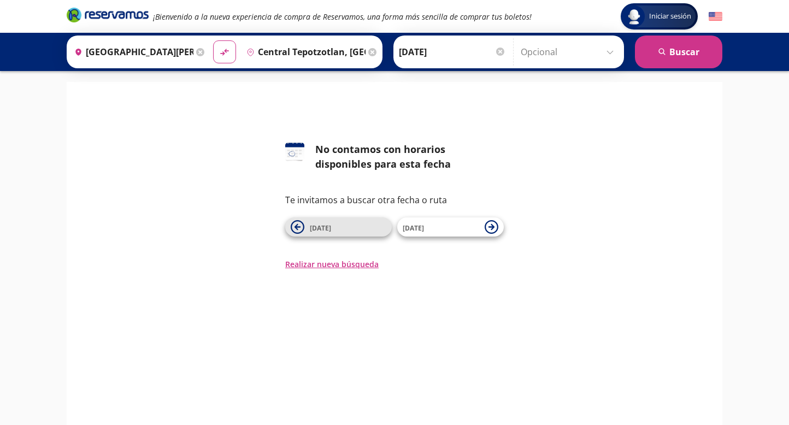
click at [321, 228] on span "[DATE]" at bounding box center [320, 227] width 21 height 9
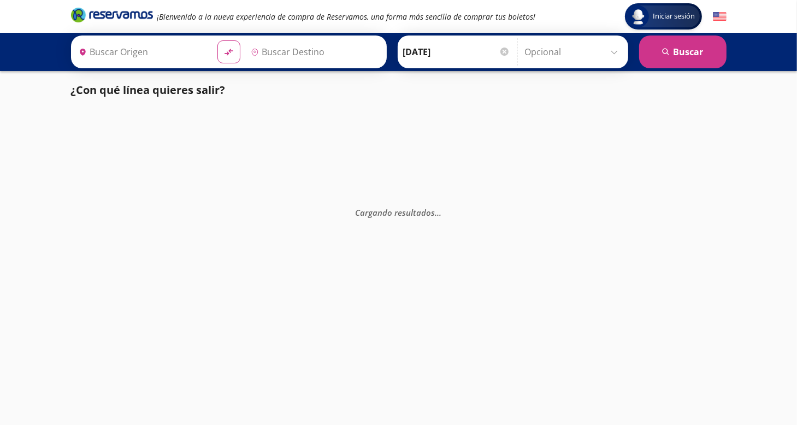
type input "[GEOGRAPHIC_DATA][PERSON_NAME], [GEOGRAPHIC_DATA][PERSON_NAME]"
type input "Terminal [GEOGRAPHIC_DATA] [GEOGRAPHIC_DATA] Etn , [GEOGRAPHIC_DATA]"
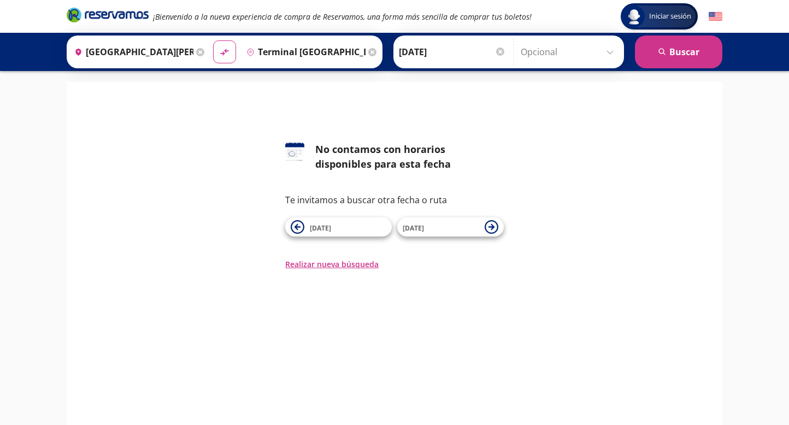
click at [321, 228] on span "[DATE]" at bounding box center [320, 227] width 21 height 9
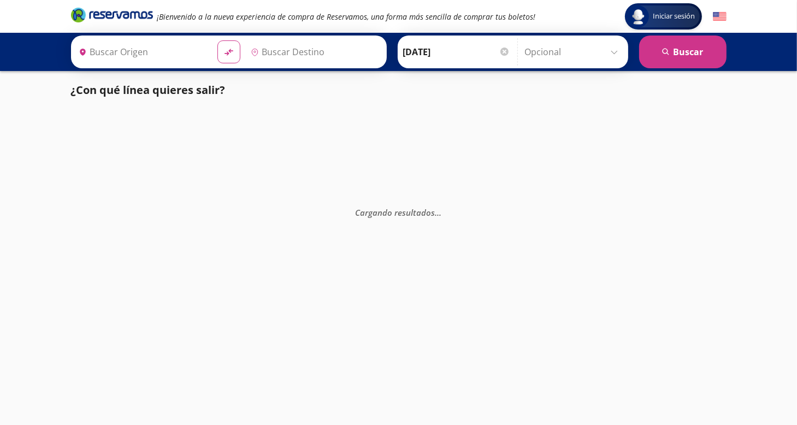
type input "[GEOGRAPHIC_DATA][PERSON_NAME], [GEOGRAPHIC_DATA][PERSON_NAME]"
type input "Terminal [GEOGRAPHIC_DATA] [GEOGRAPHIC_DATA] Etn , [GEOGRAPHIC_DATA]"
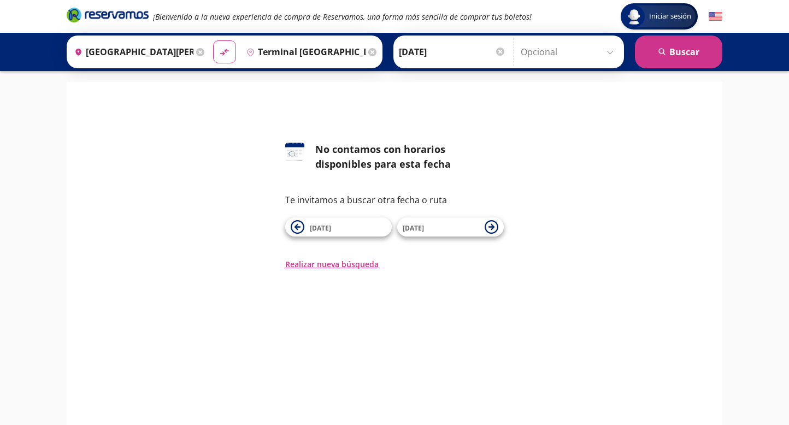
click at [321, 228] on span "[DATE]" at bounding box center [320, 227] width 21 height 9
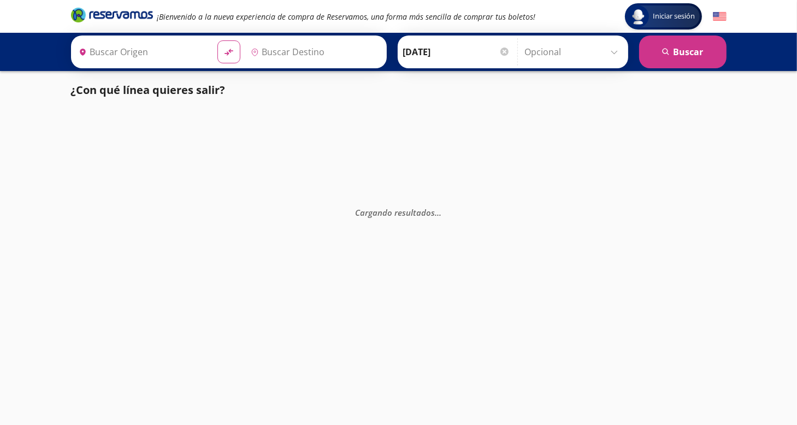
type input "[GEOGRAPHIC_DATA][PERSON_NAME], [GEOGRAPHIC_DATA][PERSON_NAME]"
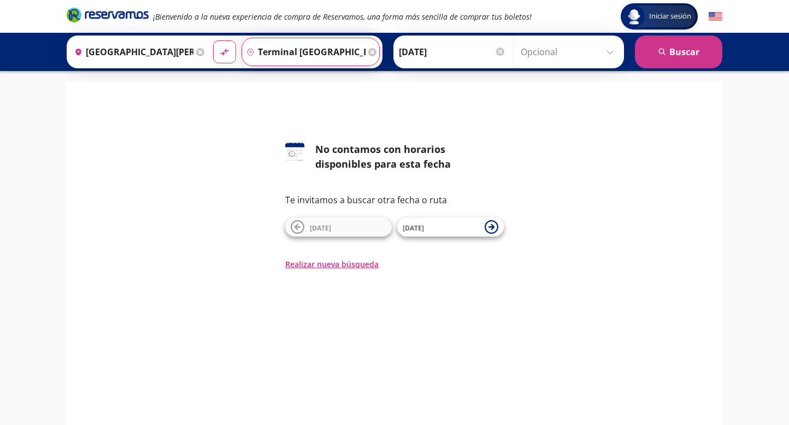
click at [310, 52] on input "Terminal [GEOGRAPHIC_DATA] [GEOGRAPHIC_DATA] Etn , [GEOGRAPHIC_DATA]" at bounding box center [303, 51] width 123 height 27
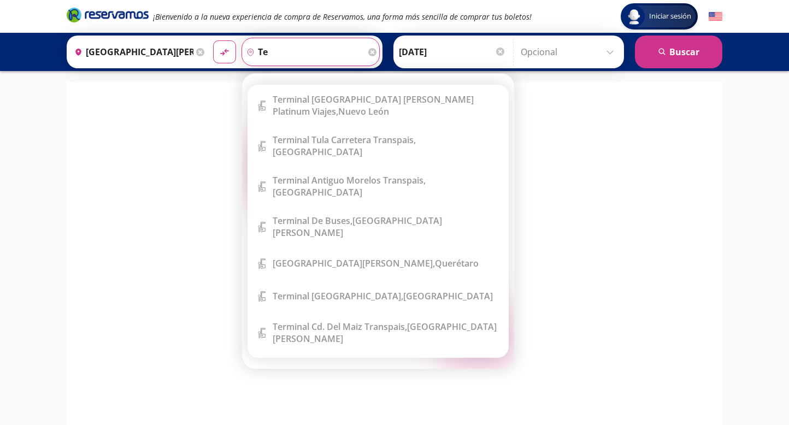
type input "t"
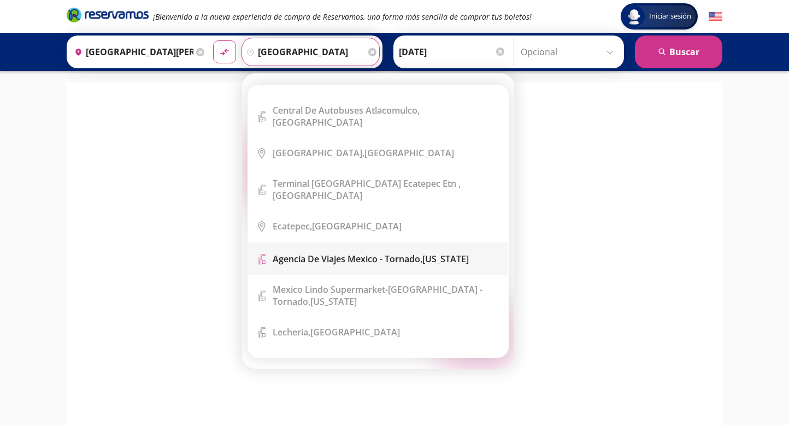
scroll to position [234, 0]
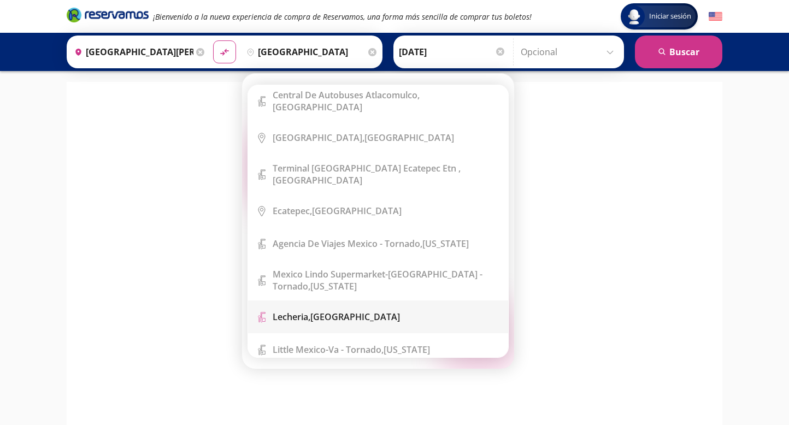
click at [301, 311] on b "Lecheria," at bounding box center [292, 317] width 38 height 12
type input "[GEOGRAPHIC_DATA], [GEOGRAPHIC_DATA]"
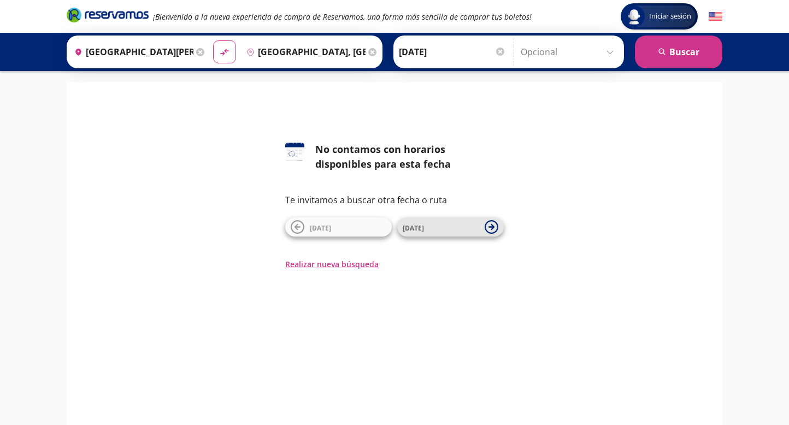
click at [452, 227] on span "[DATE]" at bounding box center [441, 227] width 76 height 13
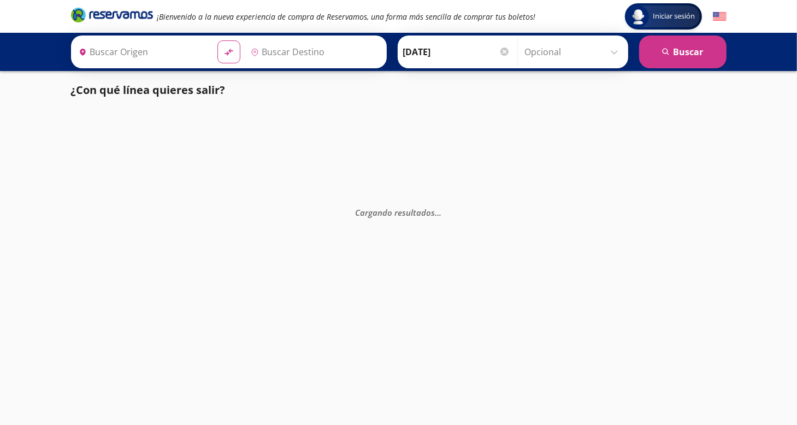
type input "[GEOGRAPHIC_DATA][PERSON_NAME], [GEOGRAPHIC_DATA][PERSON_NAME]"
type input "Terminal [GEOGRAPHIC_DATA] [GEOGRAPHIC_DATA] Etn , [GEOGRAPHIC_DATA]"
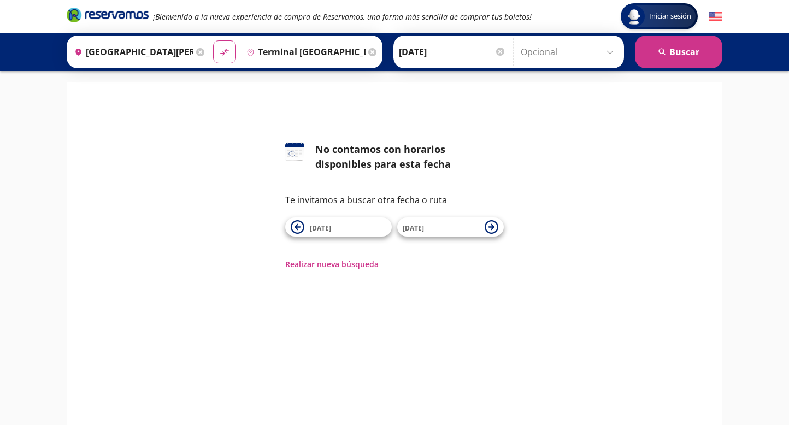
click at [452, 227] on span "[DATE]" at bounding box center [441, 227] width 76 height 13
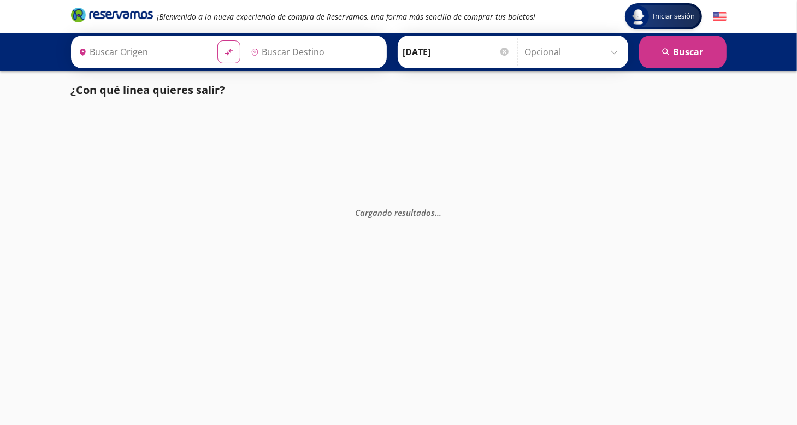
type input "Terminal [GEOGRAPHIC_DATA] [GEOGRAPHIC_DATA] Etn , [GEOGRAPHIC_DATA]"
type input "[GEOGRAPHIC_DATA][PERSON_NAME], [GEOGRAPHIC_DATA][PERSON_NAME]"
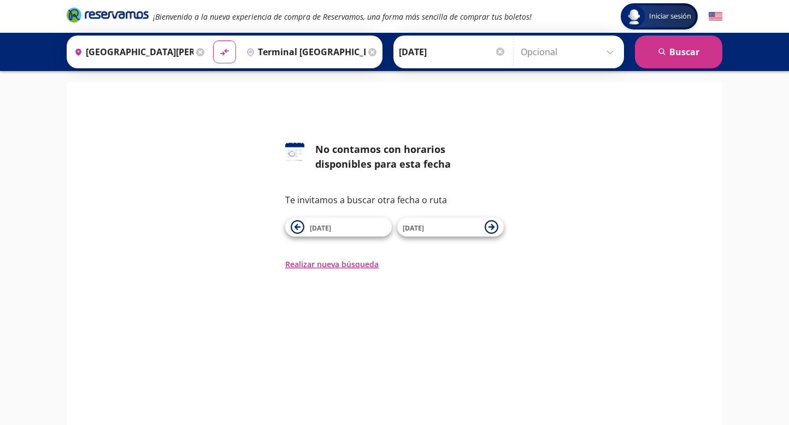
click at [308, 46] on input "Terminal [GEOGRAPHIC_DATA] [GEOGRAPHIC_DATA] Etn , [GEOGRAPHIC_DATA]" at bounding box center [303, 51] width 123 height 27
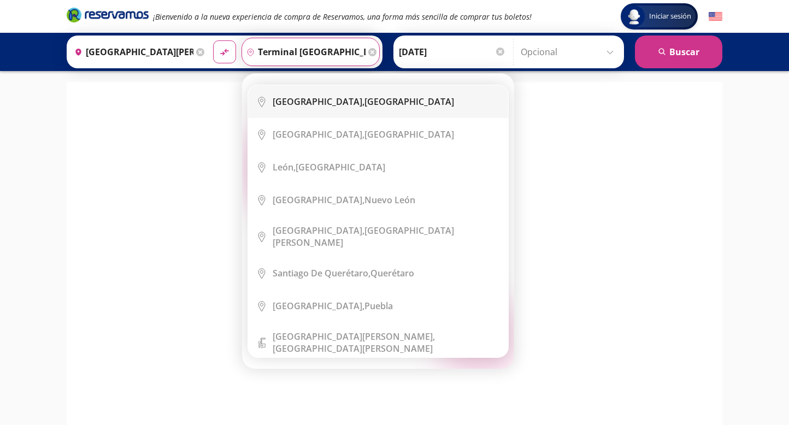
click at [365, 101] on div "[GEOGRAPHIC_DATA], [GEOGRAPHIC_DATA]" at bounding box center [363, 102] width 181 height 12
type input "[GEOGRAPHIC_DATA], [GEOGRAPHIC_DATA]"
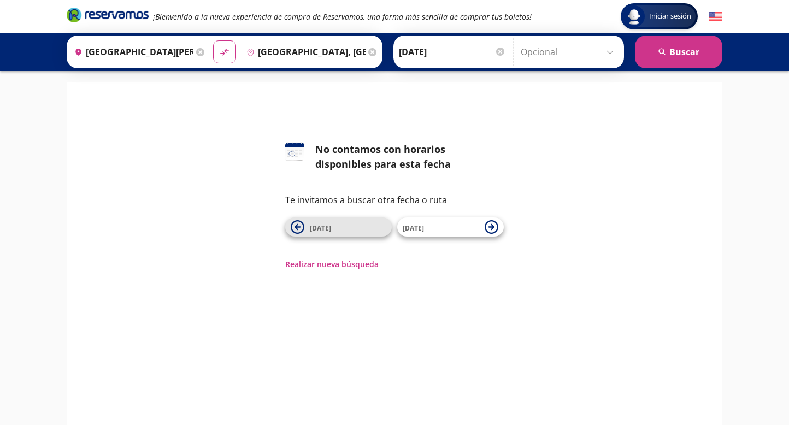
click at [315, 227] on span "[DATE]" at bounding box center [320, 227] width 21 height 9
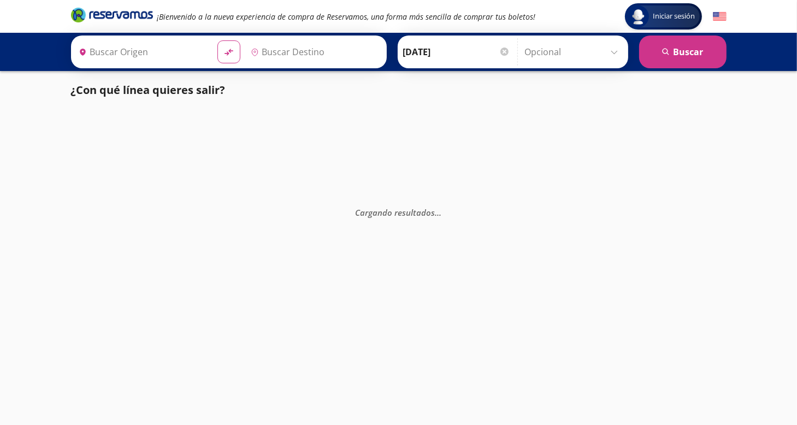
type input "[GEOGRAPHIC_DATA][PERSON_NAME], [GEOGRAPHIC_DATA][PERSON_NAME]"
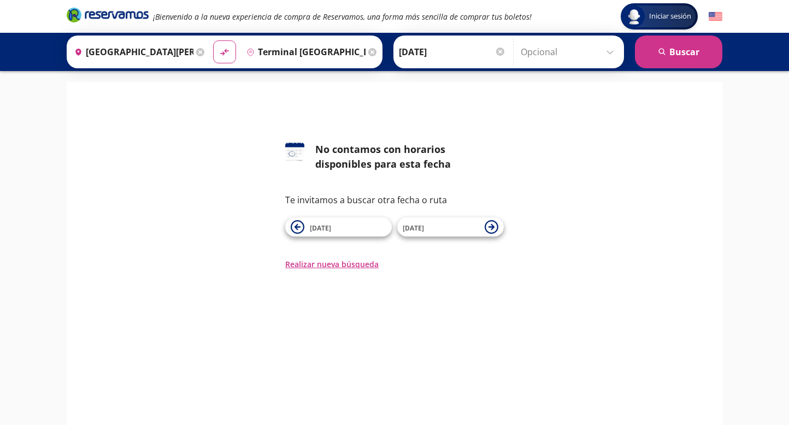
click at [310, 52] on input "Terminal [GEOGRAPHIC_DATA] [GEOGRAPHIC_DATA] Etn , [GEOGRAPHIC_DATA]" at bounding box center [303, 51] width 123 height 27
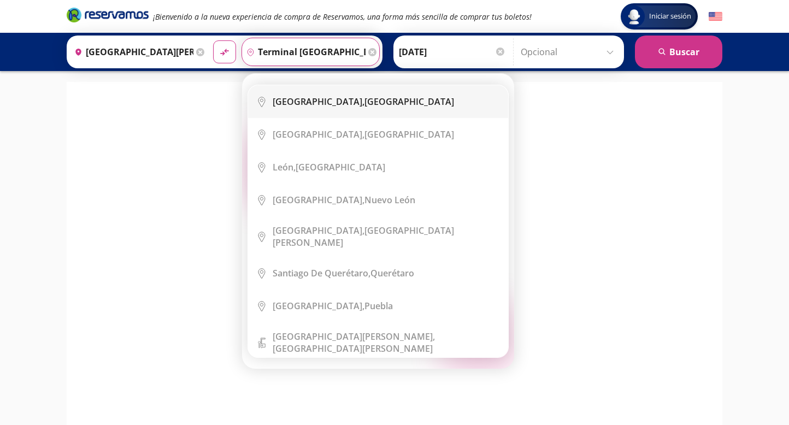
click at [424, 101] on div "[GEOGRAPHIC_DATA], [GEOGRAPHIC_DATA]" at bounding box center [386, 102] width 227 height 12
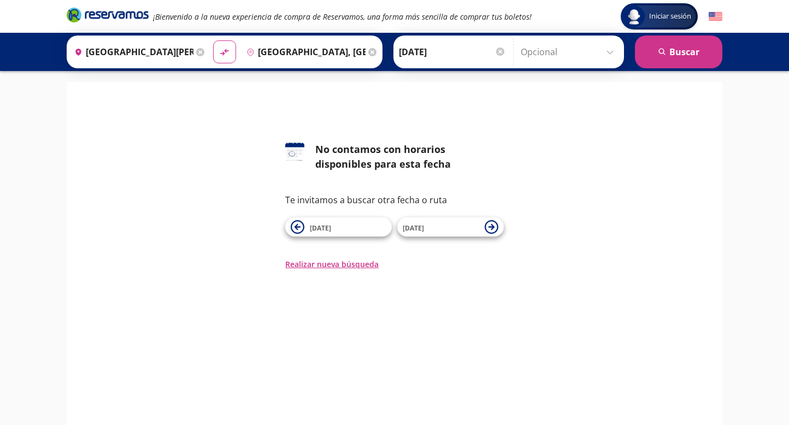
click at [345, 50] on input "[GEOGRAPHIC_DATA], [GEOGRAPHIC_DATA]" at bounding box center [303, 51] width 123 height 27
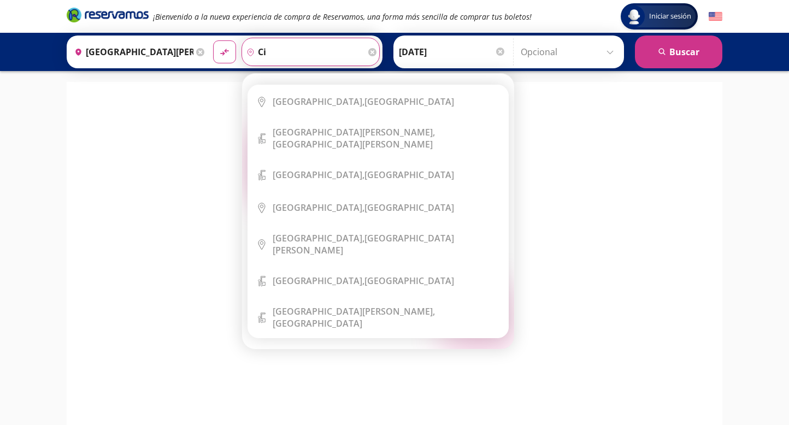
type input "c"
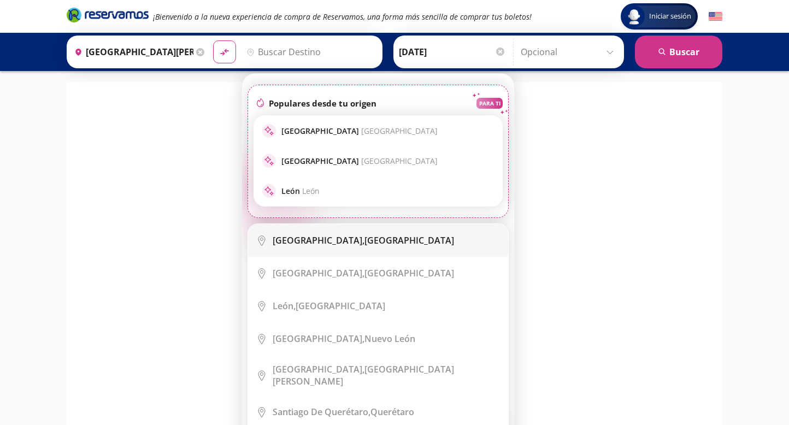
click at [366, 239] on div "[GEOGRAPHIC_DATA], [GEOGRAPHIC_DATA]" at bounding box center [363, 240] width 181 height 12
type input "[GEOGRAPHIC_DATA], [GEOGRAPHIC_DATA]"
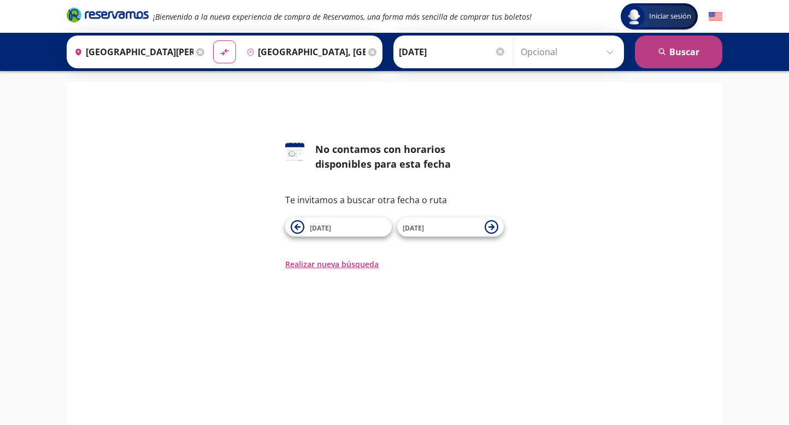
click at [671, 51] on button "search [GEOGRAPHIC_DATA]" at bounding box center [678, 52] width 87 height 33
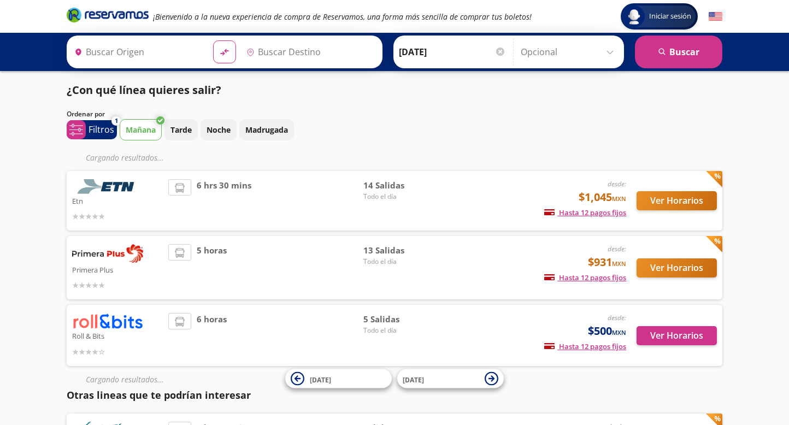
type input "[GEOGRAPHIC_DATA][PERSON_NAME], [GEOGRAPHIC_DATA][PERSON_NAME]"
type input "[GEOGRAPHIC_DATA], [GEOGRAPHIC_DATA]"
